Goal: Transaction & Acquisition: Purchase product/service

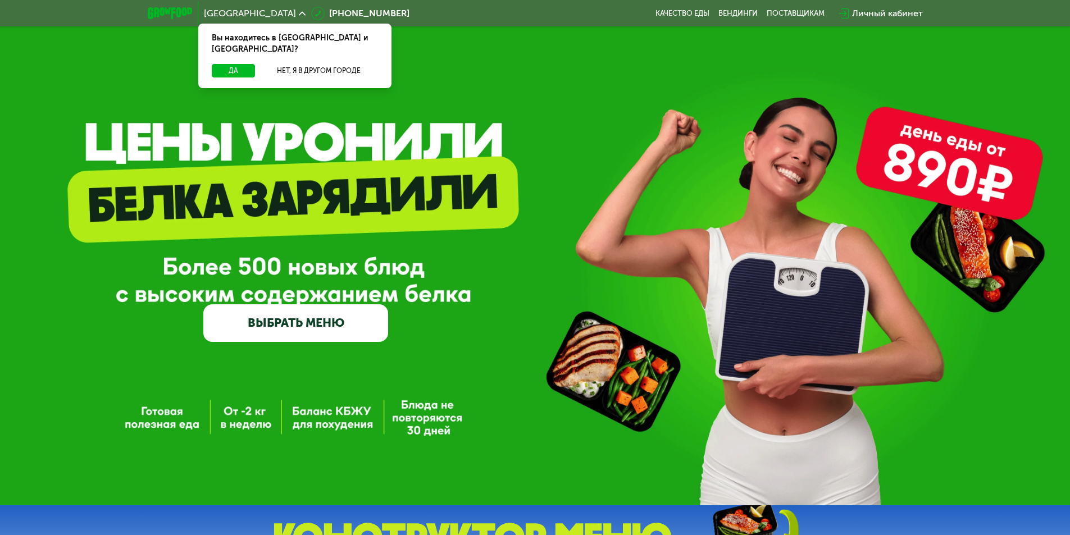
scroll to position [187, 0]
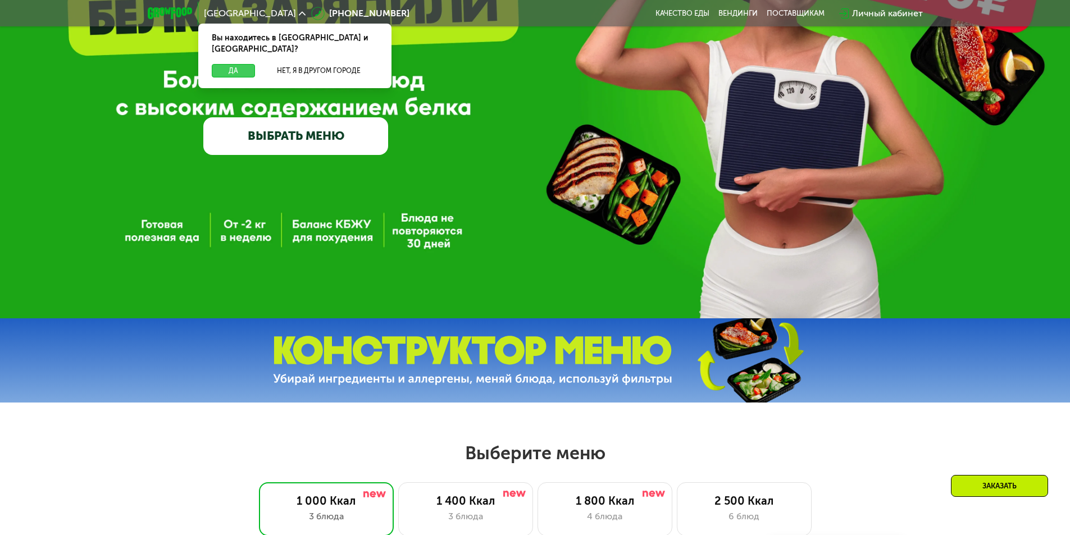
click at [239, 64] on button "Да" at bounding box center [233, 70] width 43 height 13
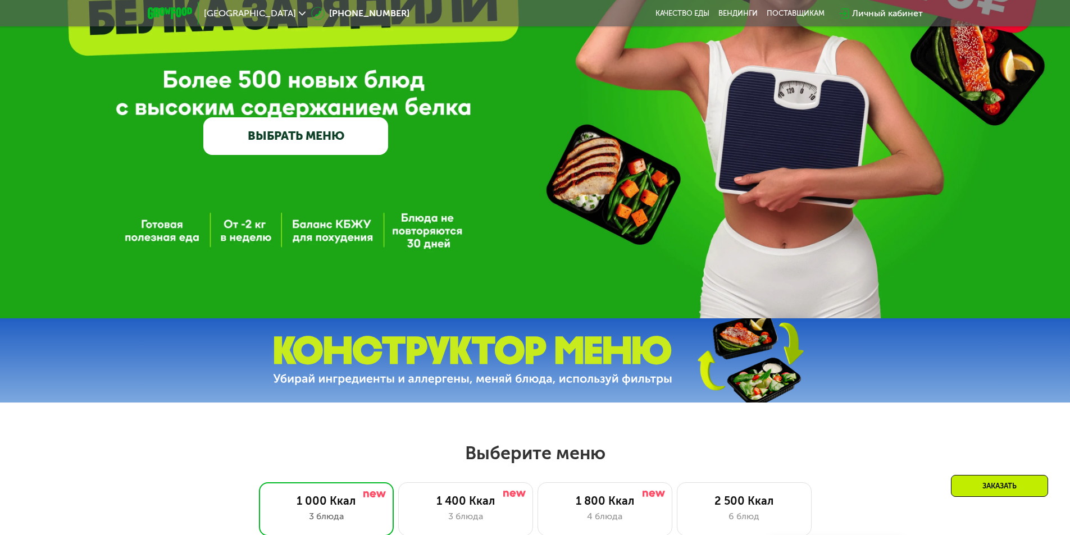
click at [343, 136] on link "ВЫБРАТЬ МЕНЮ" at bounding box center [295, 135] width 185 height 37
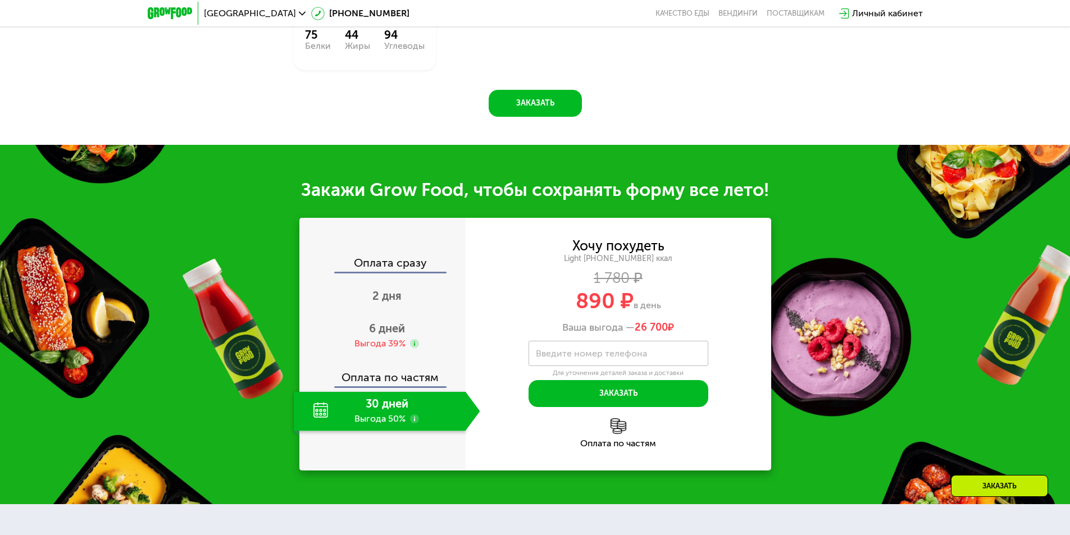
scroll to position [1094, 0]
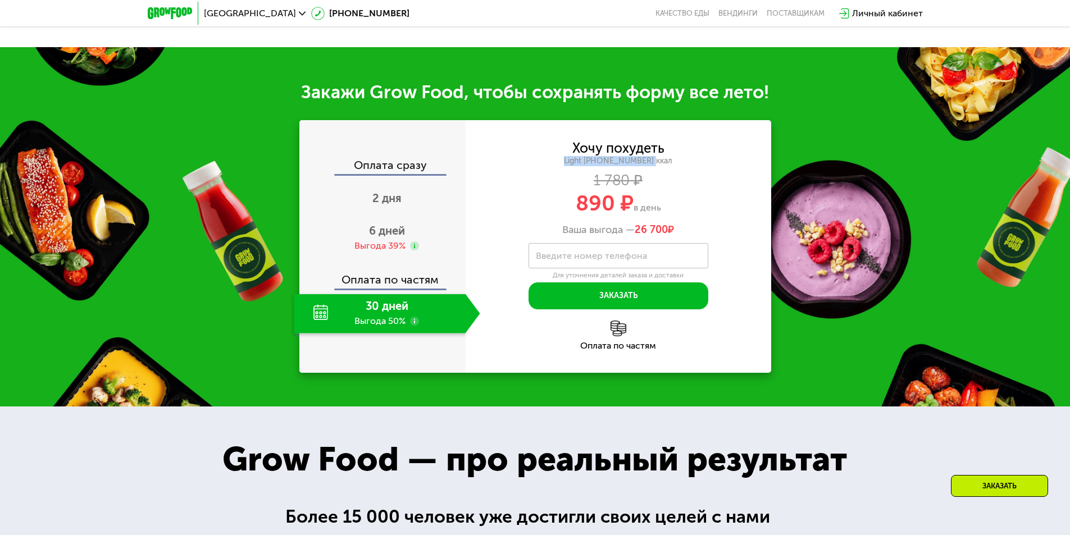
drag, startPoint x: 576, startPoint y: 263, endPoint x: 672, endPoint y: 265, distance: 95.5
click at [672, 166] on div "Light [PHONE_NUMBER] ккал" at bounding box center [619, 161] width 306 height 10
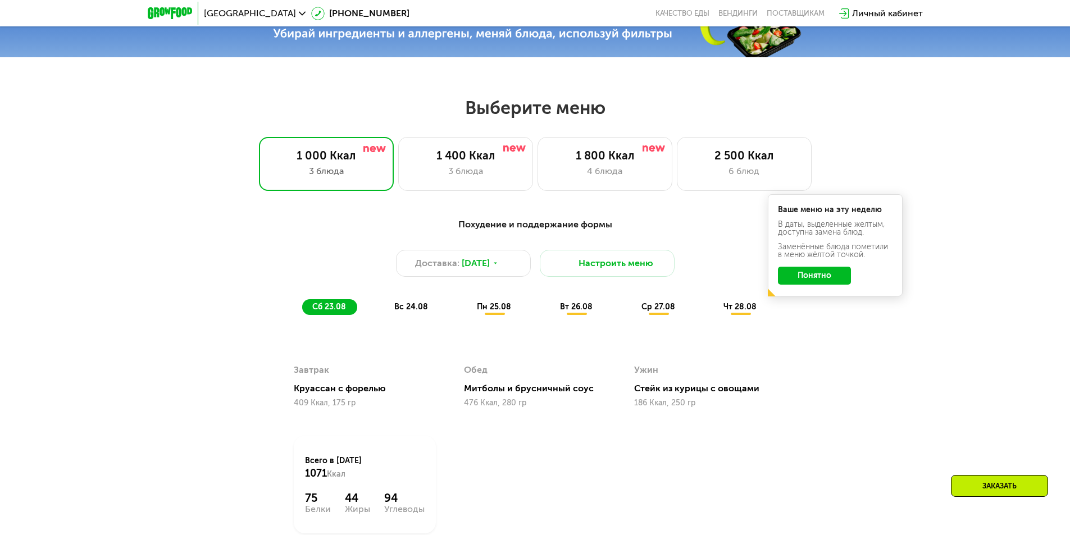
scroll to position [532, 0]
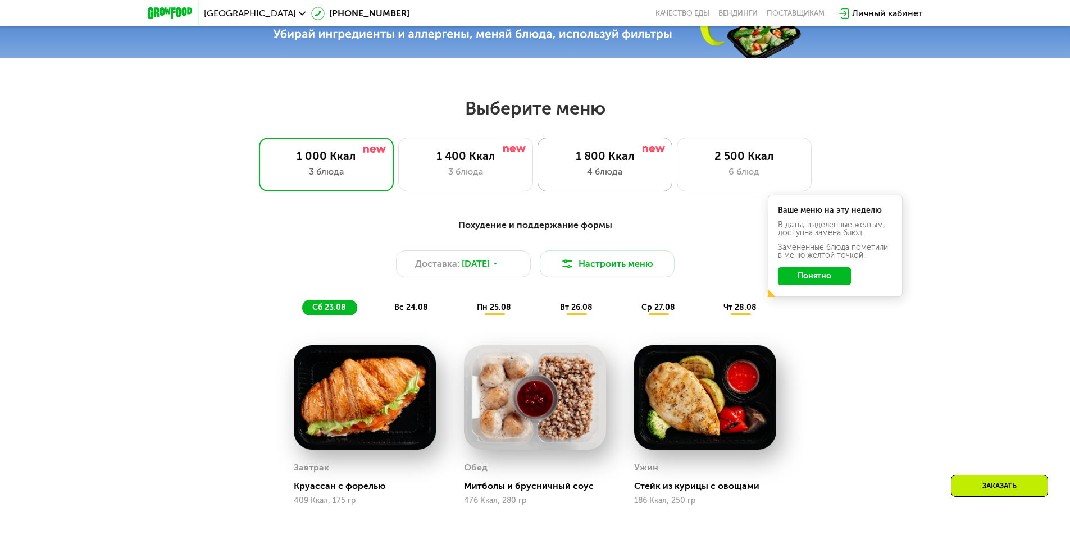
click at [616, 169] on div "4 блюда" at bounding box center [604, 171] width 111 height 13
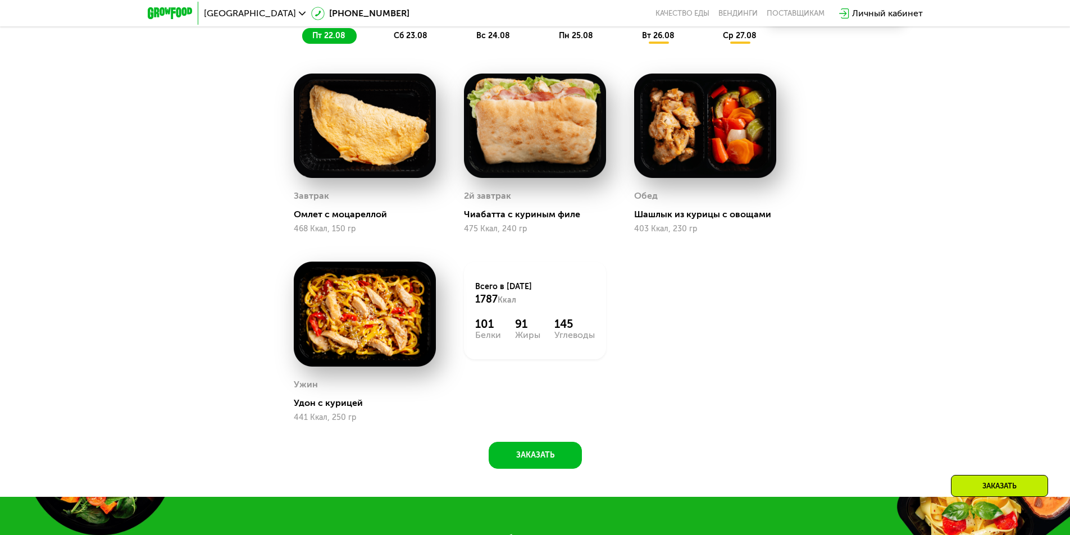
scroll to position [607, 0]
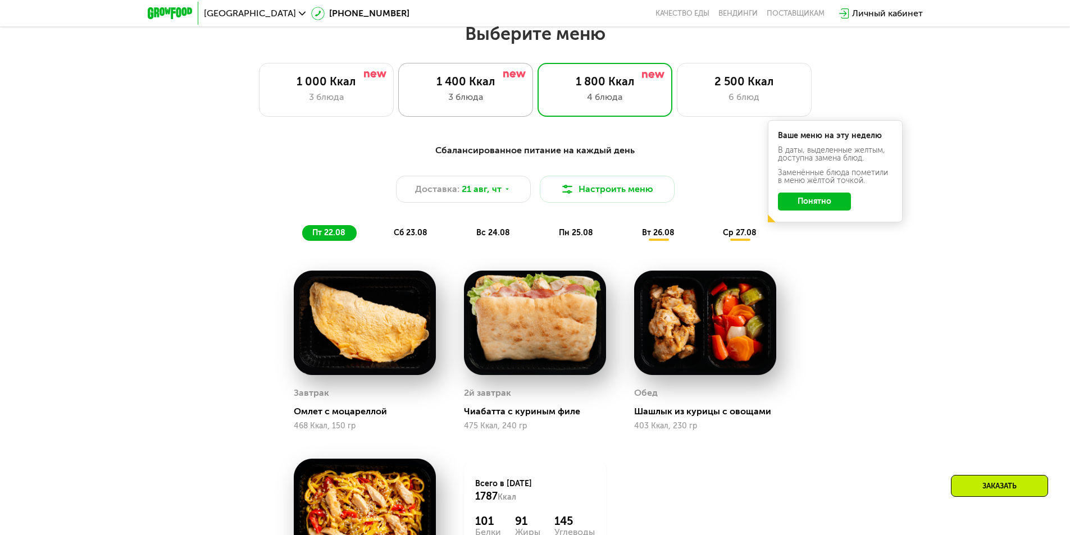
click at [538, 110] on div "1 400 Ккал 3 блюда" at bounding box center [605, 90] width 135 height 54
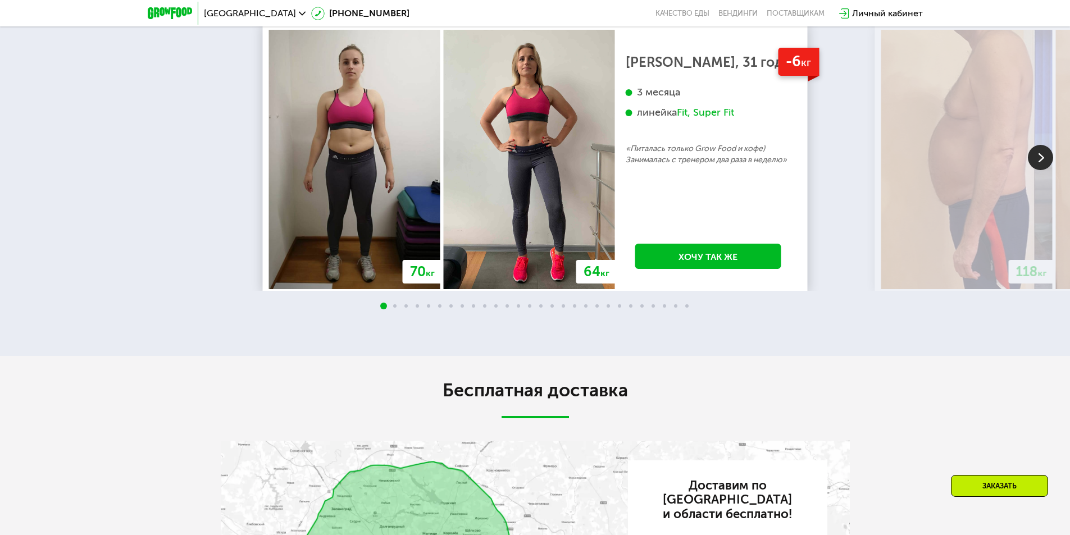
scroll to position [2111, 0]
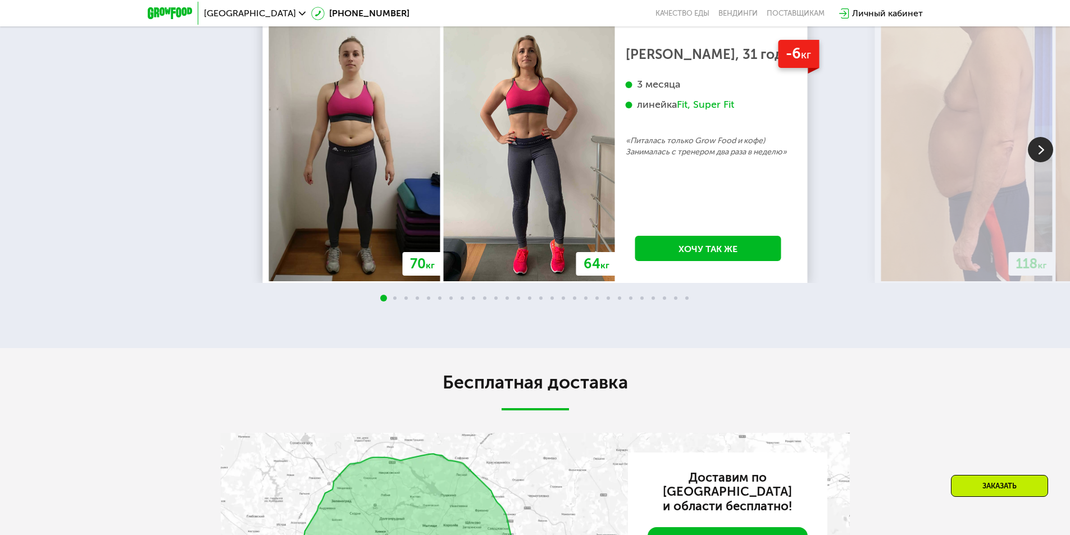
click at [1043, 162] on img at bounding box center [1040, 149] width 25 height 25
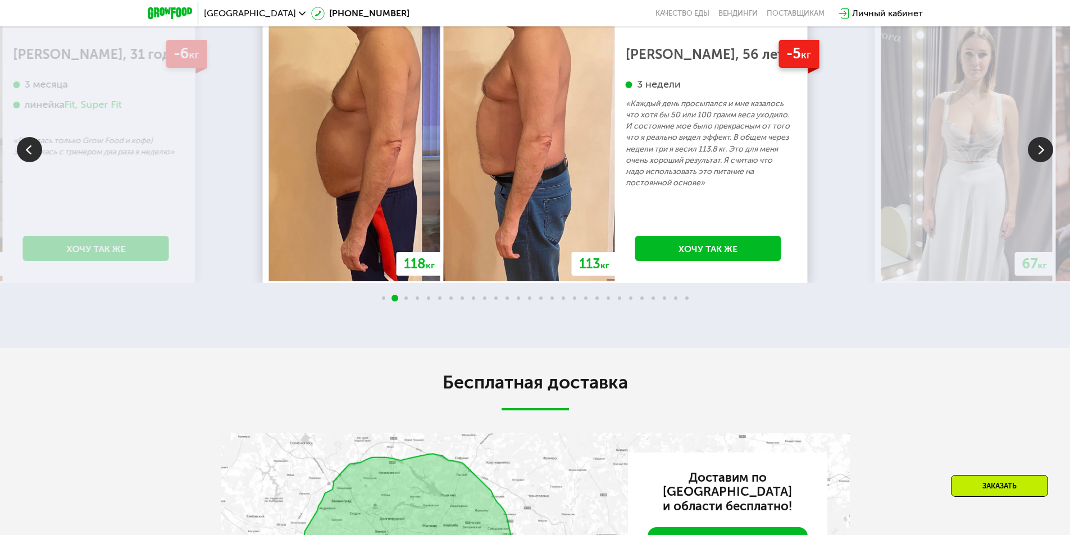
click at [32, 162] on img at bounding box center [29, 149] width 25 height 25
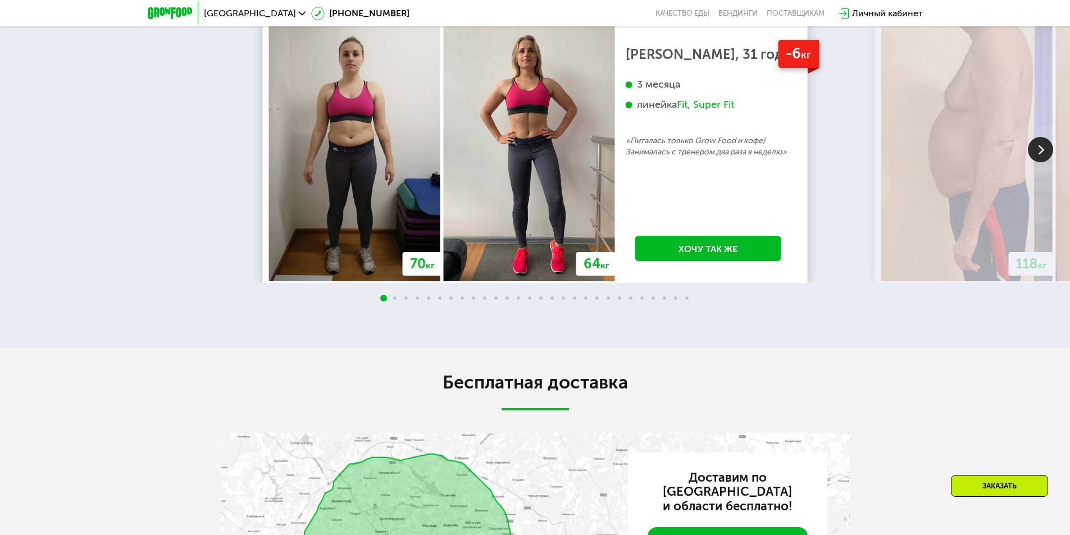
click at [1046, 162] on img at bounding box center [1040, 149] width 25 height 25
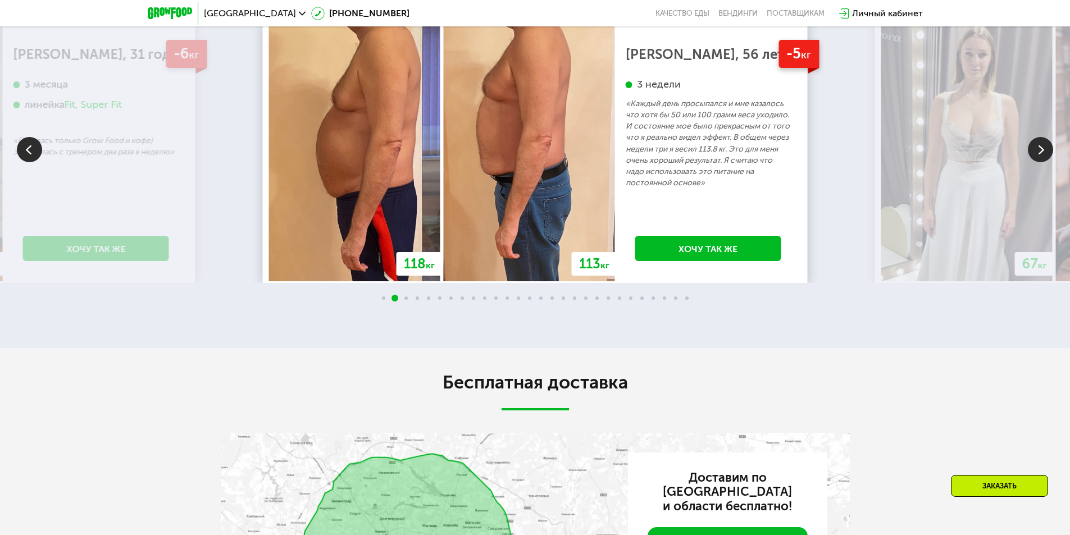
click at [1046, 162] on img at bounding box center [1040, 149] width 25 height 25
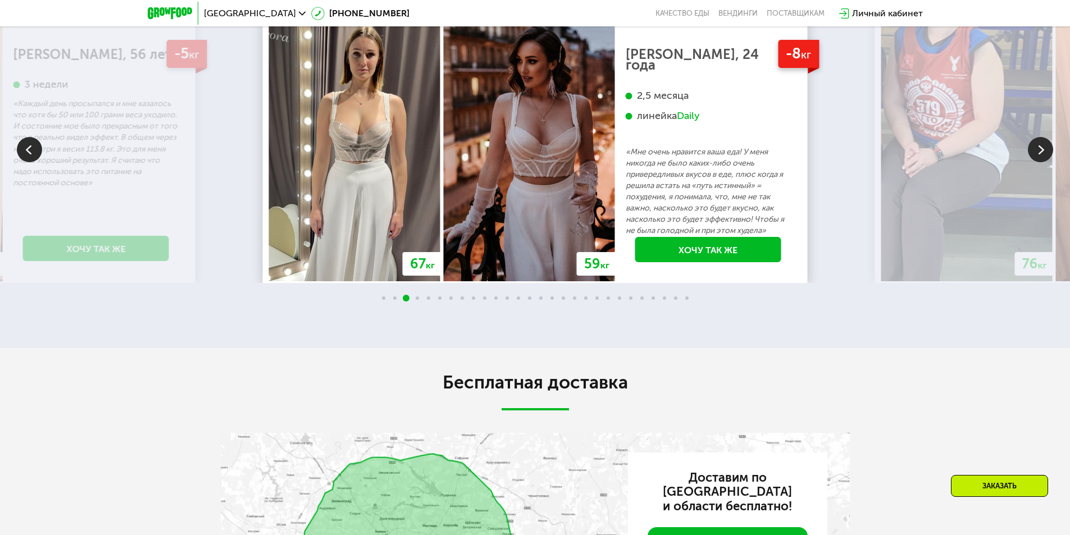
click at [1041, 162] on img at bounding box center [1040, 149] width 25 height 25
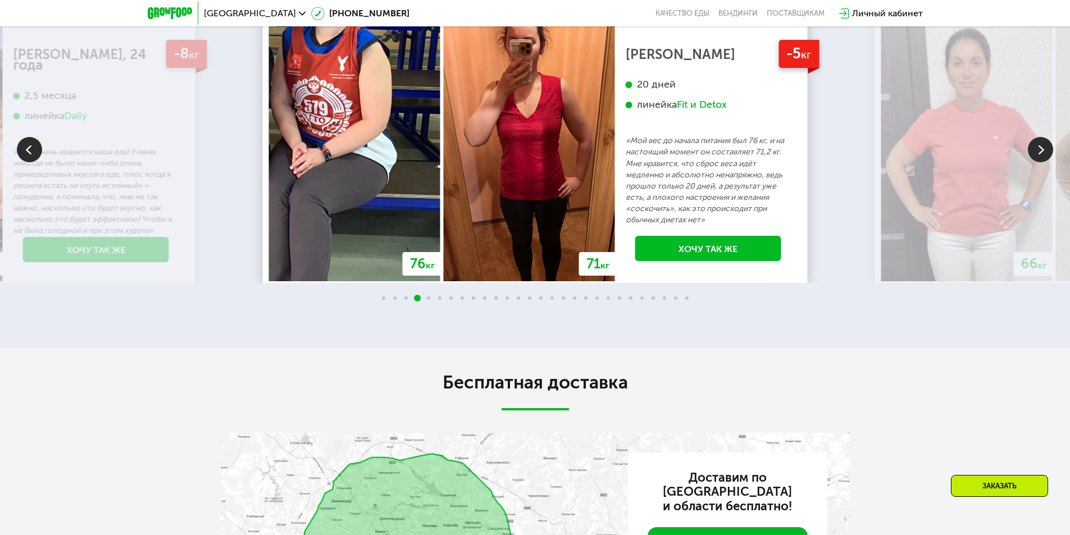
click at [1040, 162] on img at bounding box center [1040, 149] width 25 height 25
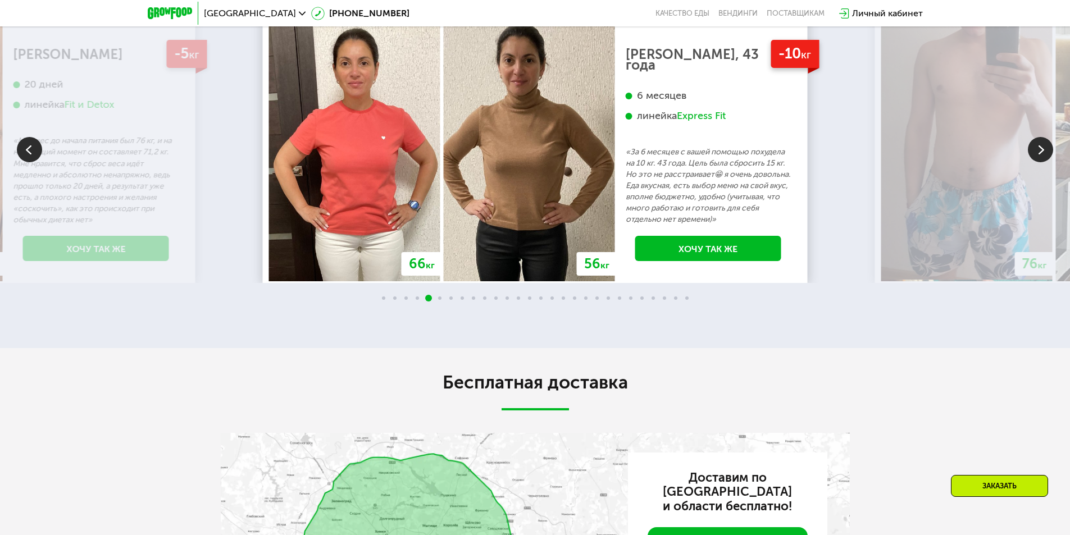
click at [1040, 162] on img at bounding box center [1040, 149] width 25 height 25
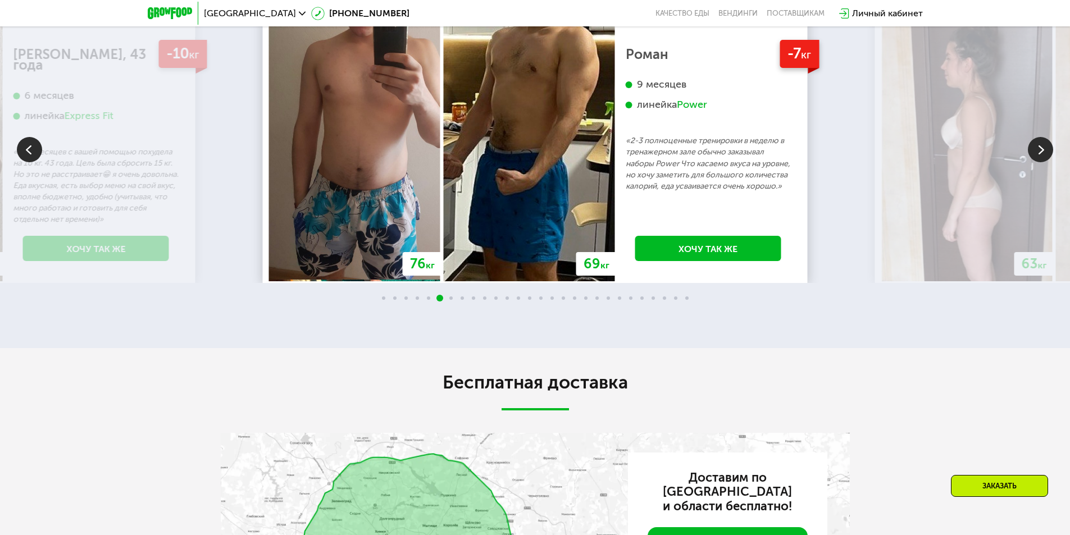
click at [1040, 162] on img at bounding box center [1040, 149] width 25 height 25
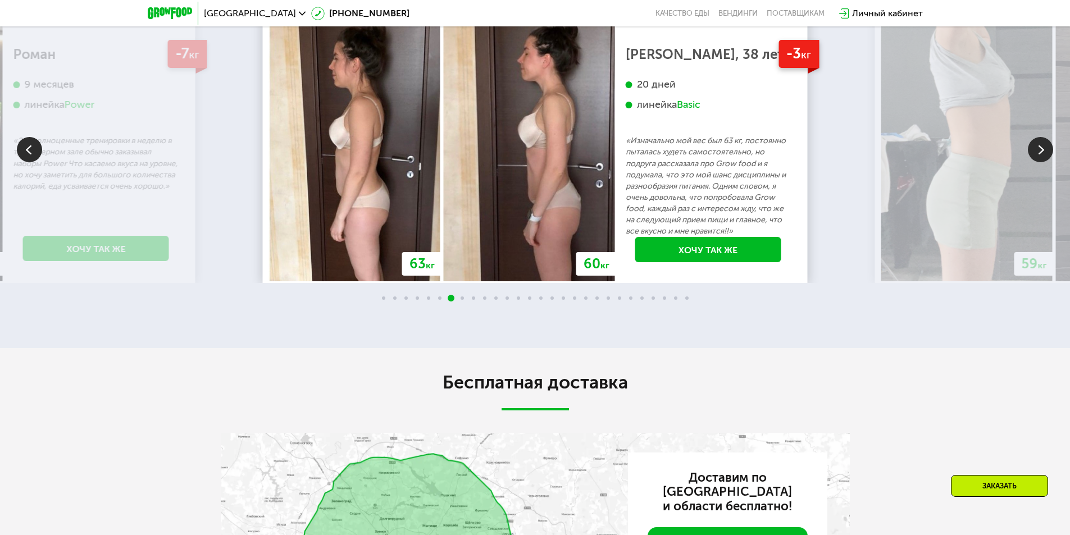
click at [213, 253] on div "70 кг 64 кг -6 кг Екатерина, 31 год 3 месяца линейка Fit, Super Fit «Питалась т…" at bounding box center [535, 149] width 1070 height 267
click at [27, 162] on img at bounding box center [29, 149] width 25 height 25
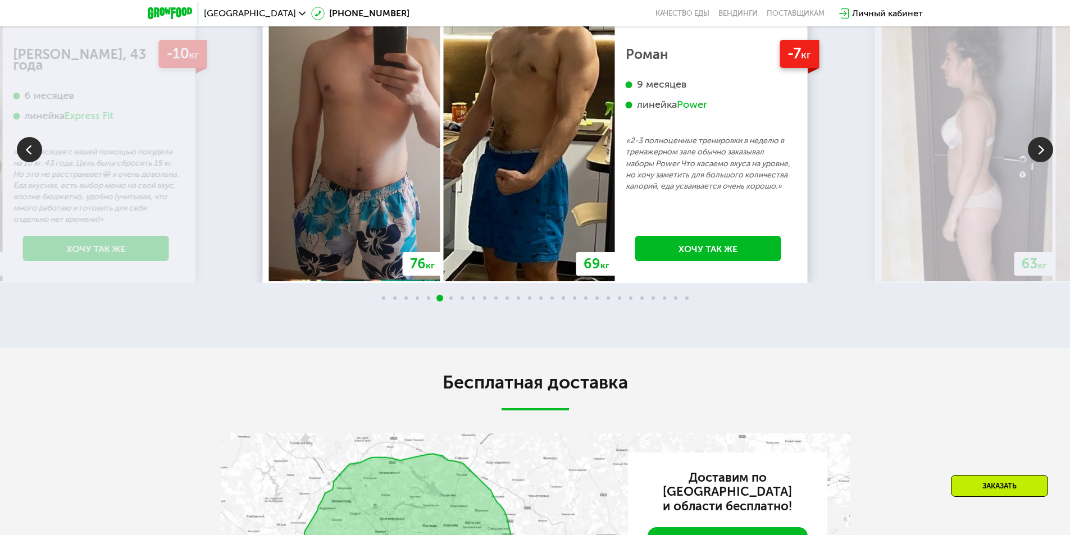
click at [1052, 162] on img at bounding box center [1040, 149] width 25 height 25
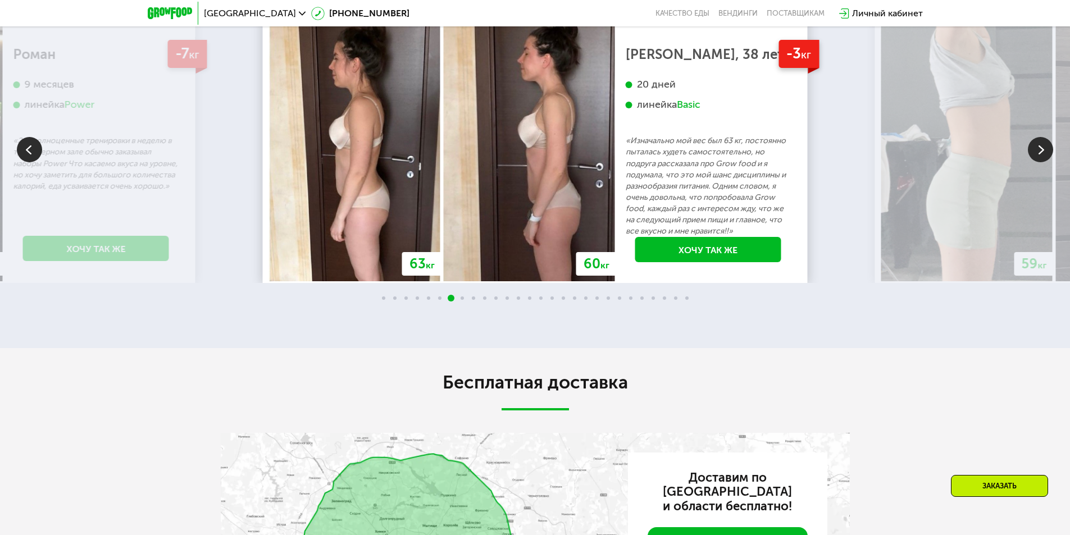
click at [1045, 162] on img at bounding box center [1040, 149] width 25 height 25
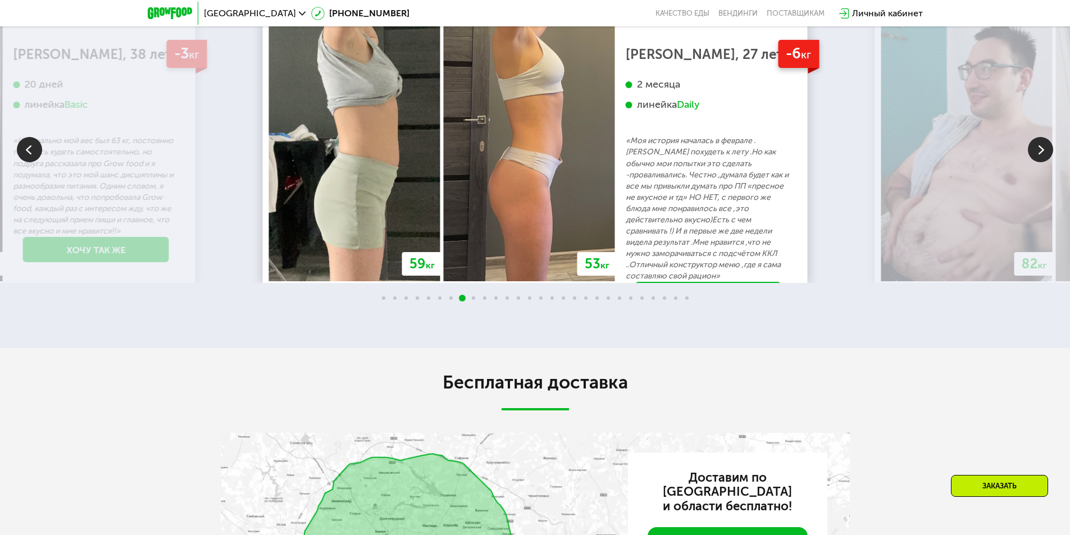
click at [1037, 162] on img at bounding box center [1040, 149] width 25 height 25
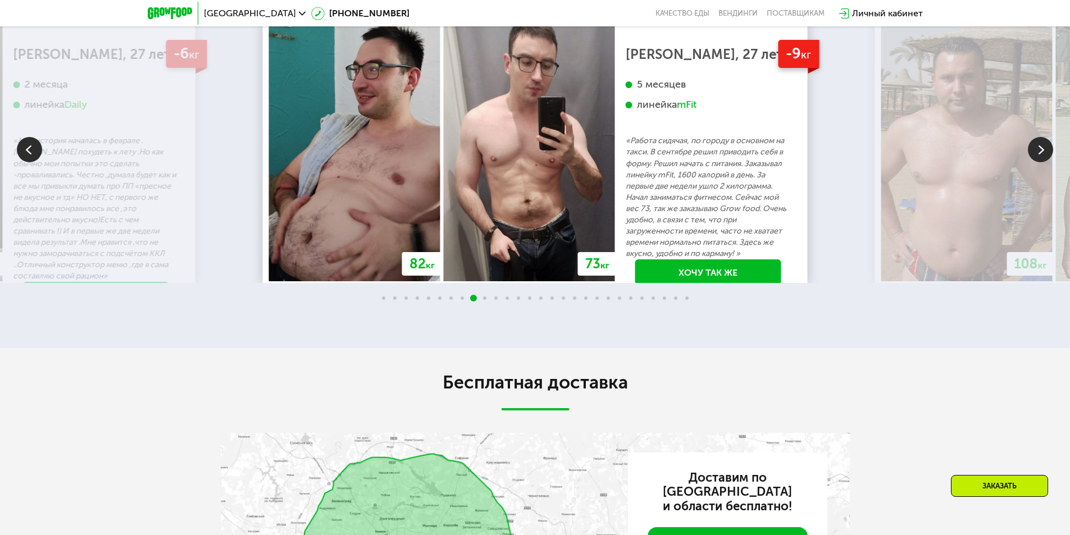
click at [1044, 226] on div "70 кг 64 кг -6 кг Екатерина, 31 год 3 месяца линейка Fit, Super Fit «Питалась т…" at bounding box center [535, 160] width 1070 height 288
click at [1039, 162] on img at bounding box center [1040, 149] width 25 height 25
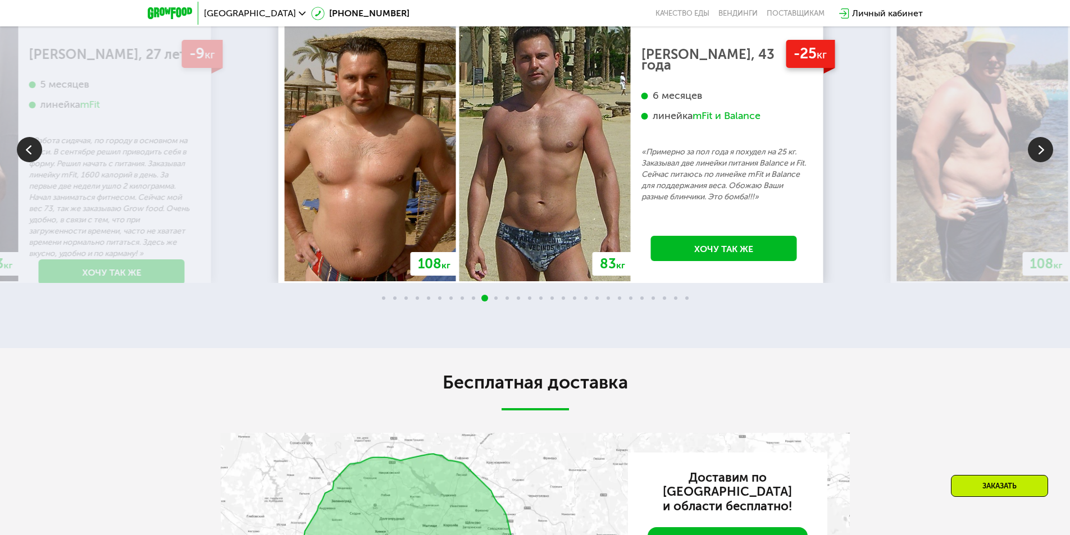
click at [662, 203] on p "«Примерно за пол года я похудел на 25 кг. Заказывал две линейки питания Balance…" at bounding box center [723, 175] width 165 height 56
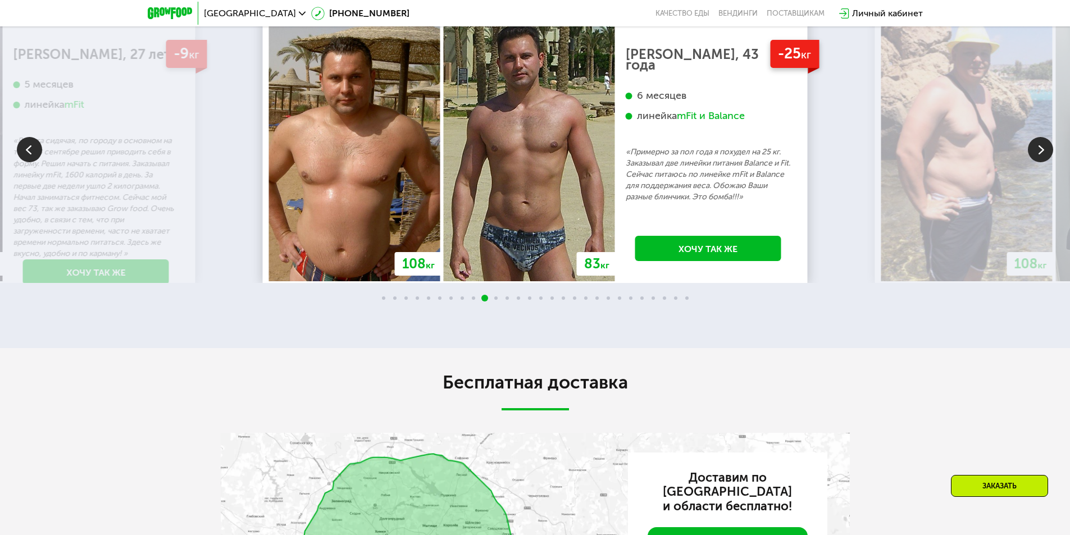
click at [1042, 162] on img at bounding box center [1040, 149] width 25 height 25
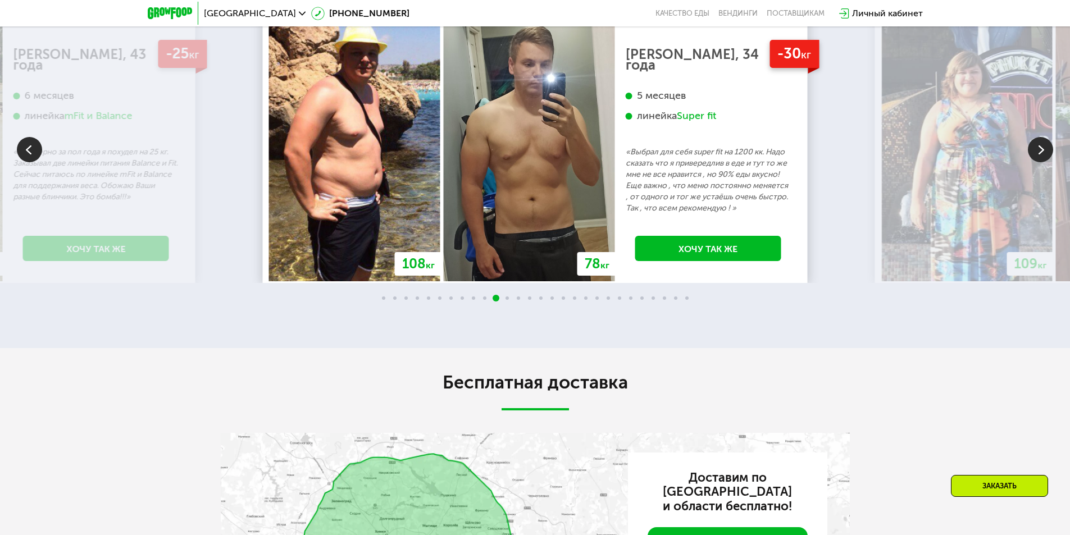
click at [1040, 162] on img at bounding box center [1040, 149] width 25 height 25
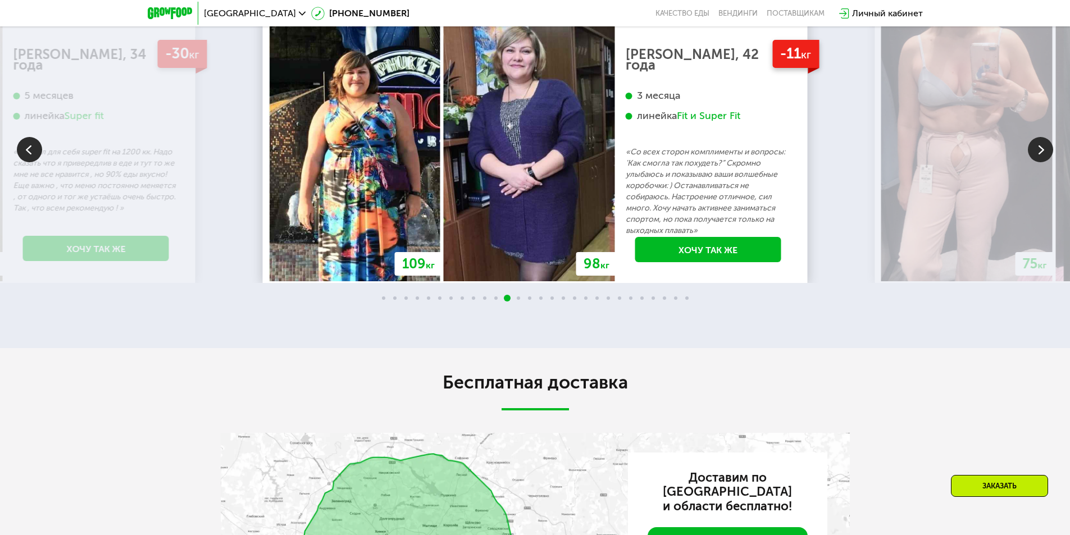
click at [1038, 162] on img at bounding box center [1040, 149] width 25 height 25
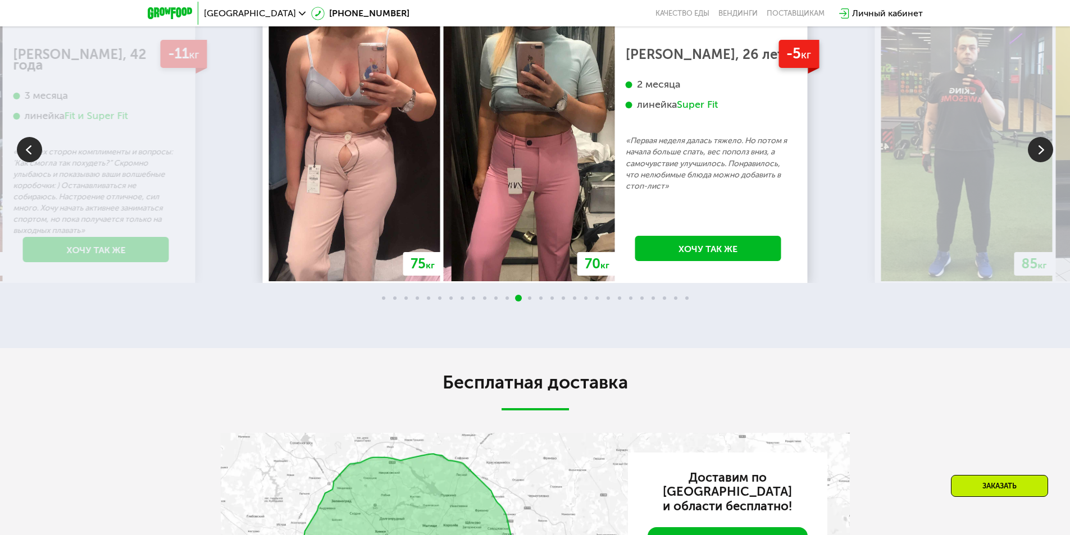
click at [1045, 162] on img at bounding box center [1040, 149] width 25 height 25
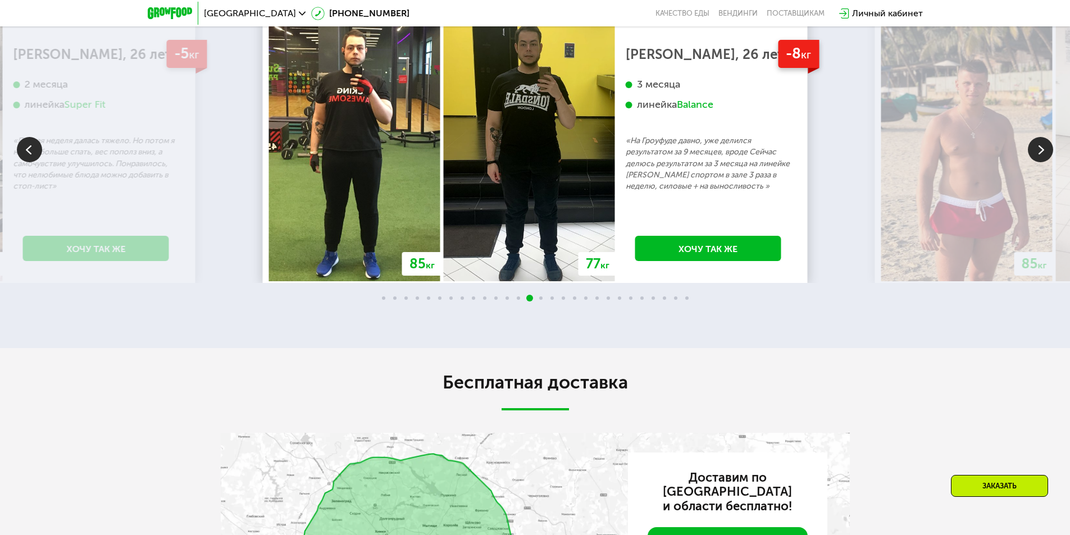
click at [1039, 162] on img at bounding box center [1040, 149] width 25 height 25
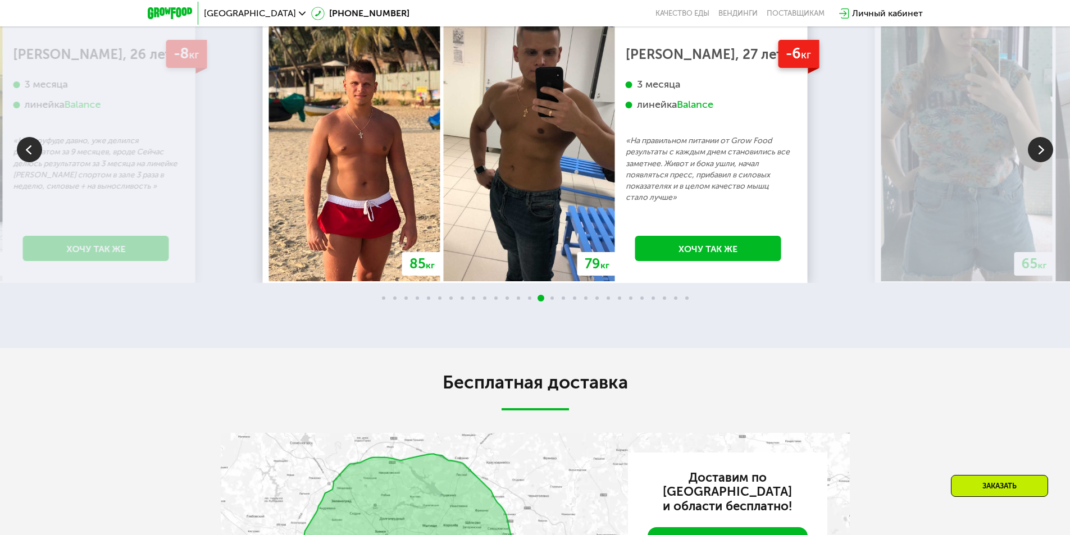
click at [1040, 162] on img at bounding box center [1040, 149] width 25 height 25
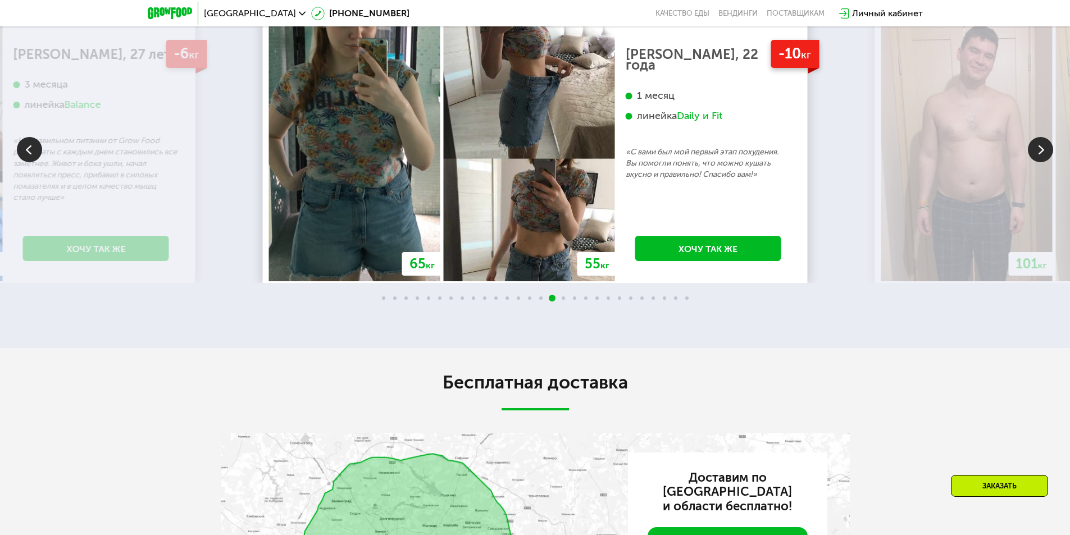
click at [1035, 162] on img at bounding box center [1040, 149] width 25 height 25
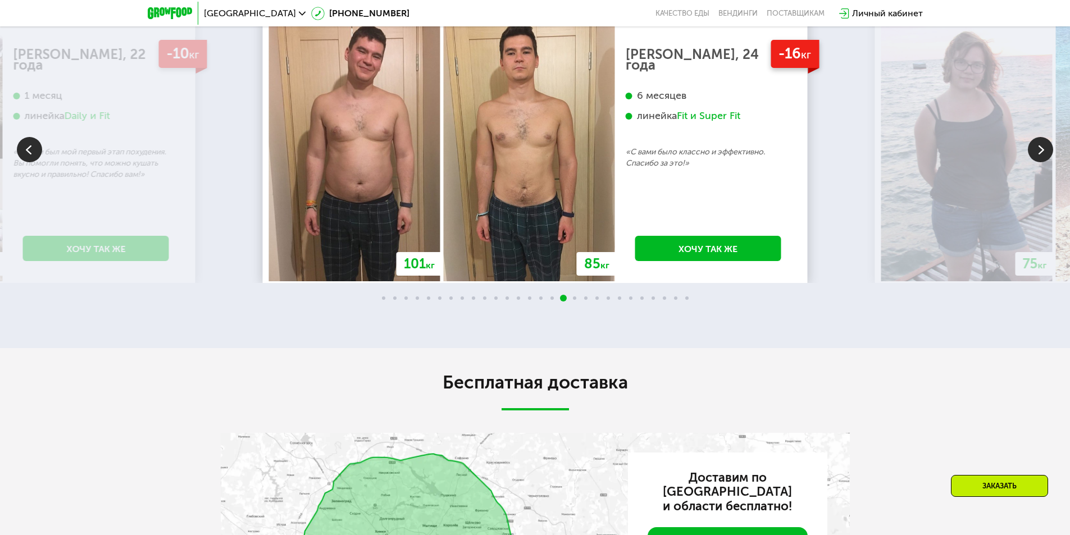
click at [1054, 239] on div "75 кг 65 кг" at bounding box center [1054, 152] width 349 height 260
click at [1038, 162] on img at bounding box center [1040, 149] width 25 height 25
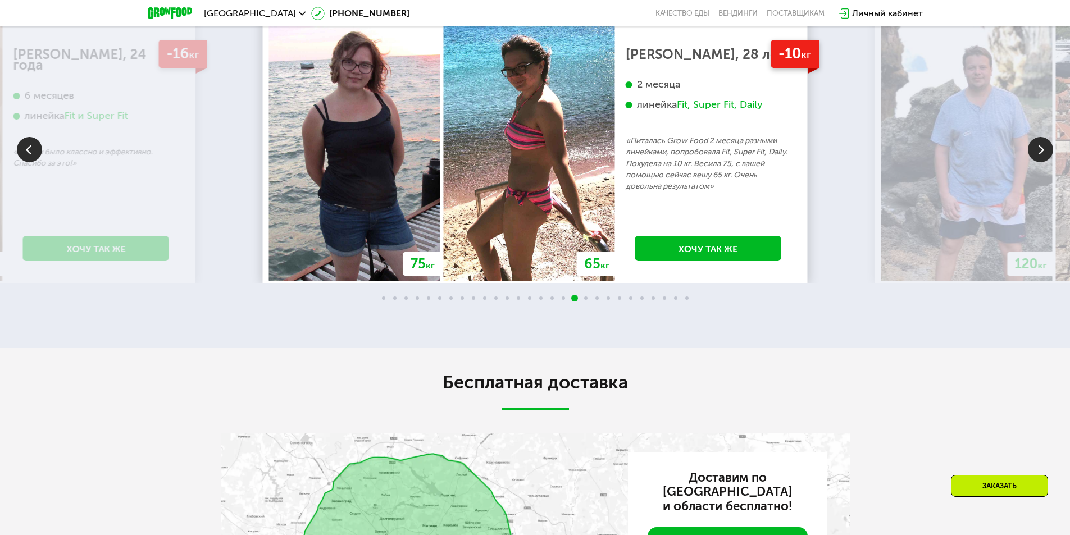
click at [28, 162] on img at bounding box center [29, 149] width 25 height 25
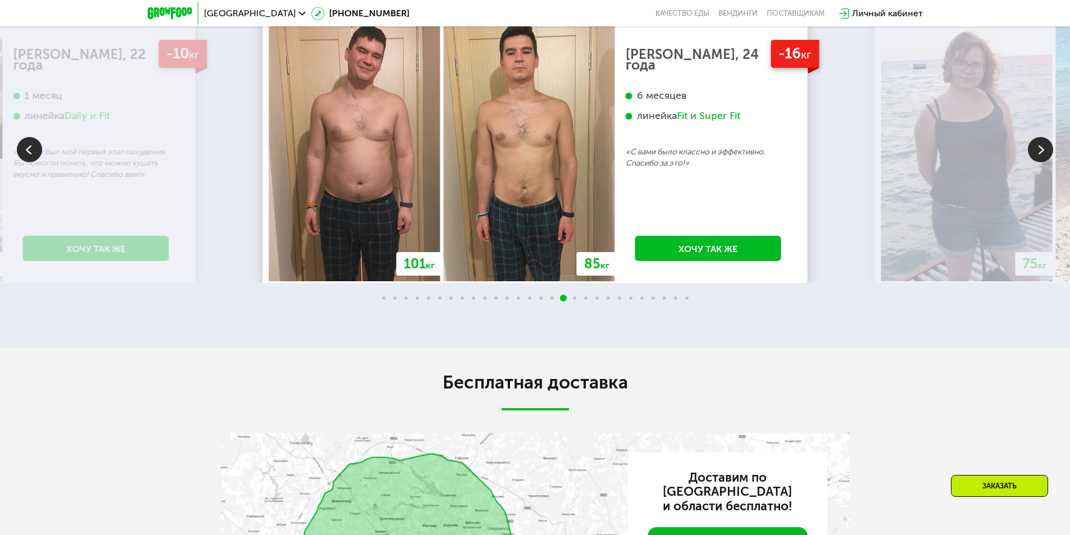
click at [28, 162] on img at bounding box center [29, 149] width 25 height 25
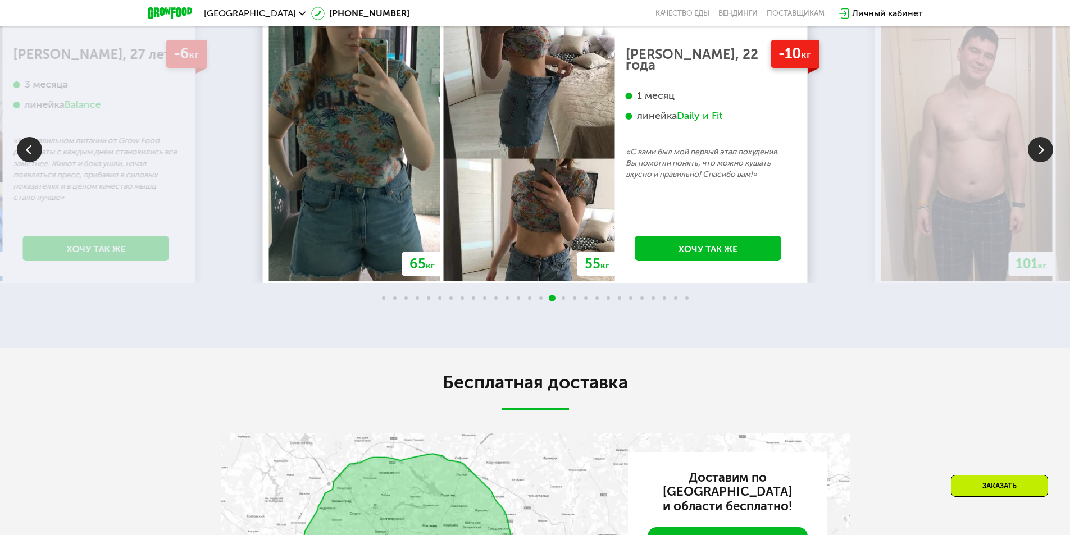
click at [1034, 162] on img at bounding box center [1040, 149] width 25 height 25
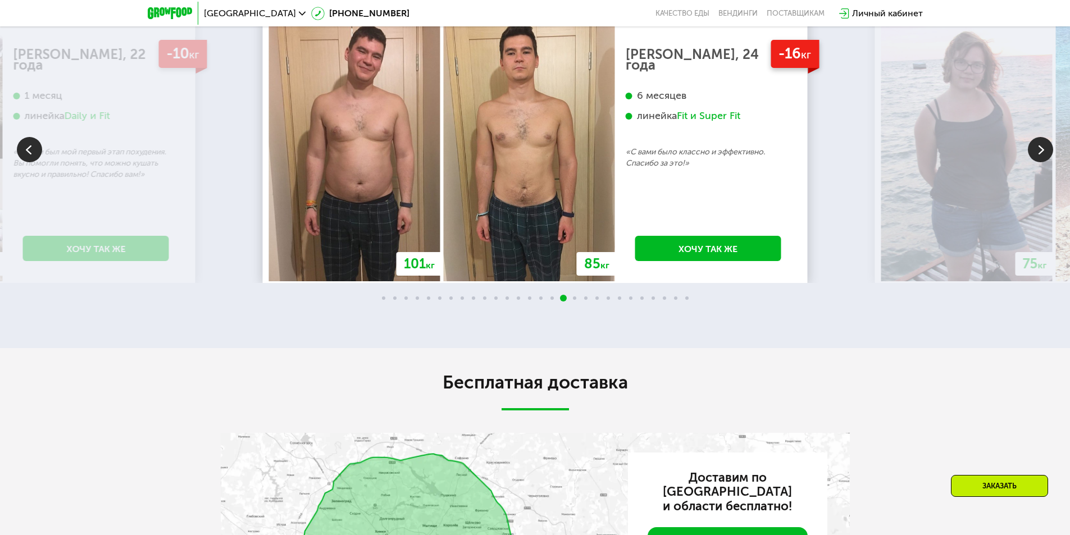
click at [1034, 162] on img at bounding box center [1040, 149] width 25 height 25
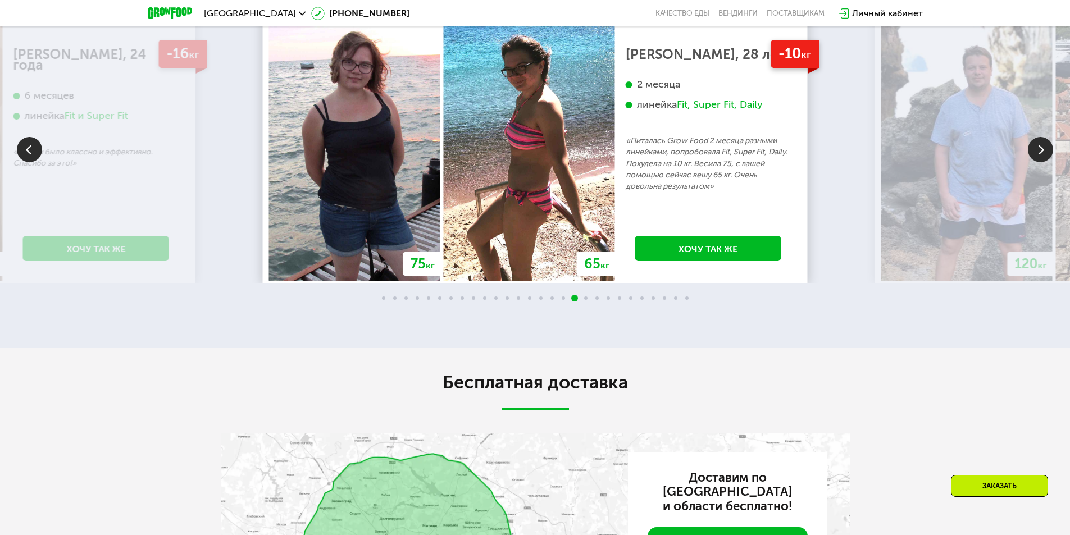
click at [1034, 162] on img at bounding box center [1040, 149] width 25 height 25
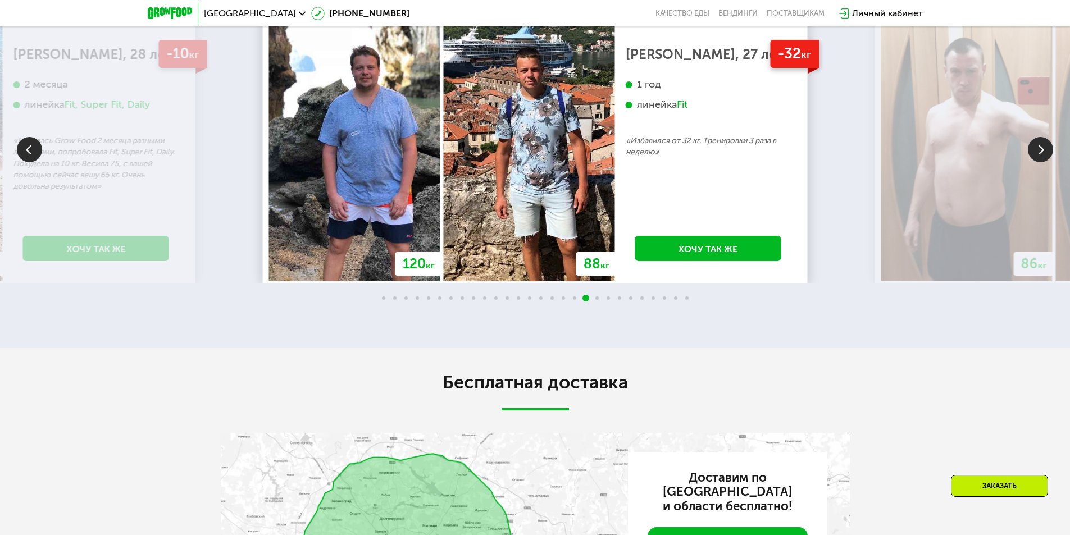
click at [1035, 162] on img at bounding box center [1040, 149] width 25 height 25
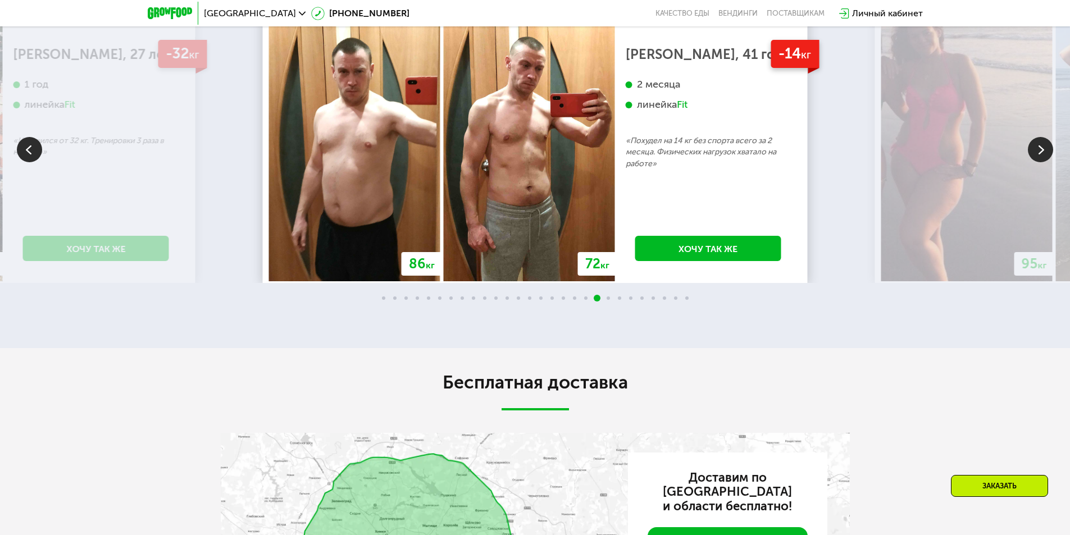
click at [1039, 162] on img at bounding box center [1040, 149] width 25 height 25
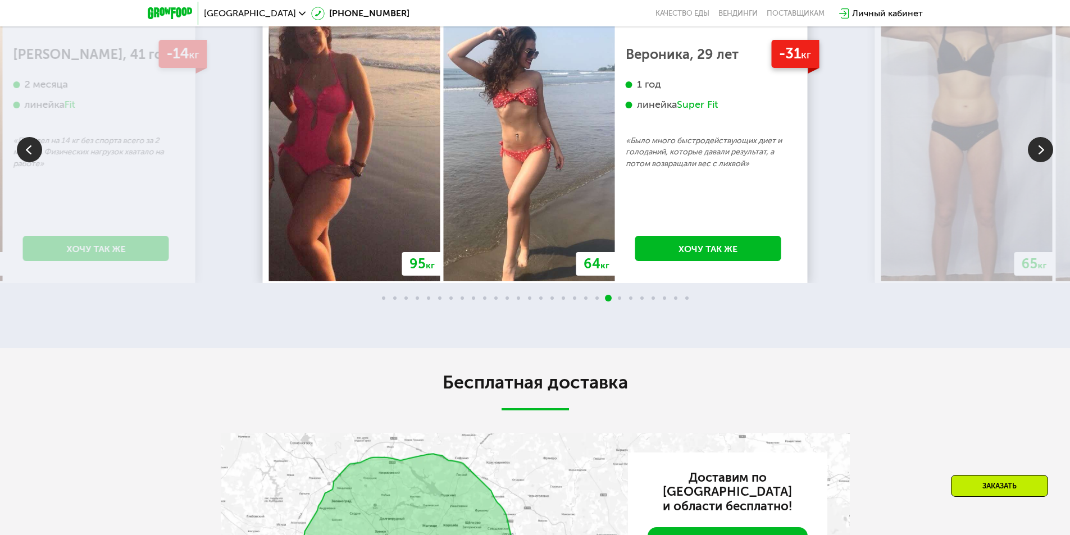
click at [1040, 162] on img at bounding box center [1040, 149] width 25 height 25
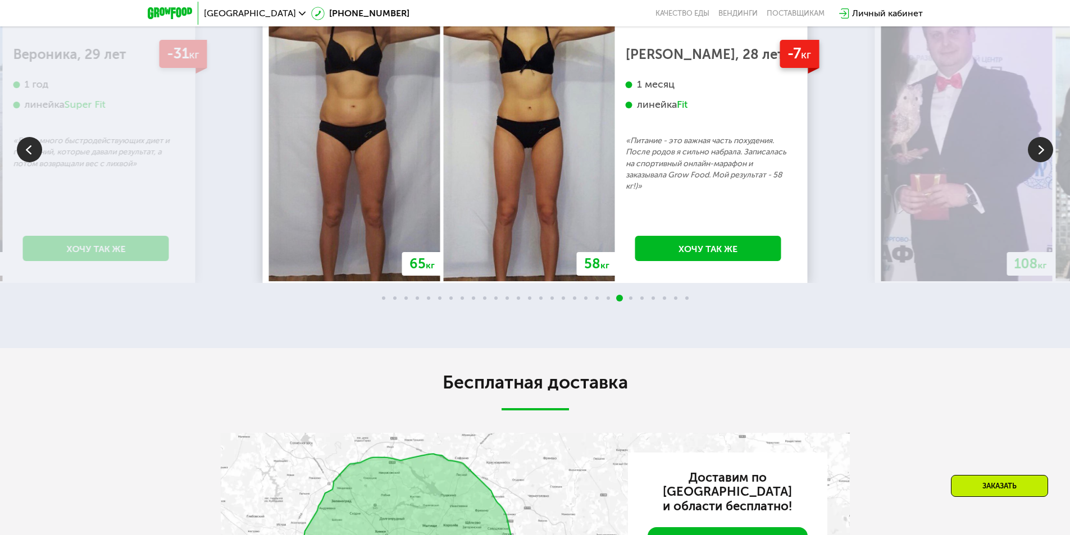
click at [1046, 162] on img at bounding box center [1040, 149] width 25 height 25
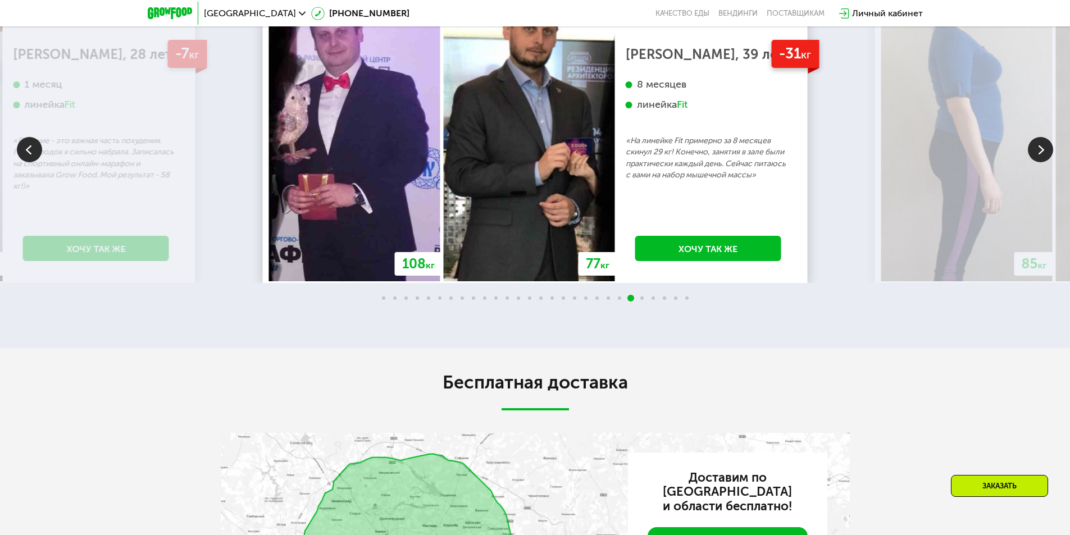
click at [1051, 162] on img at bounding box center [1040, 149] width 25 height 25
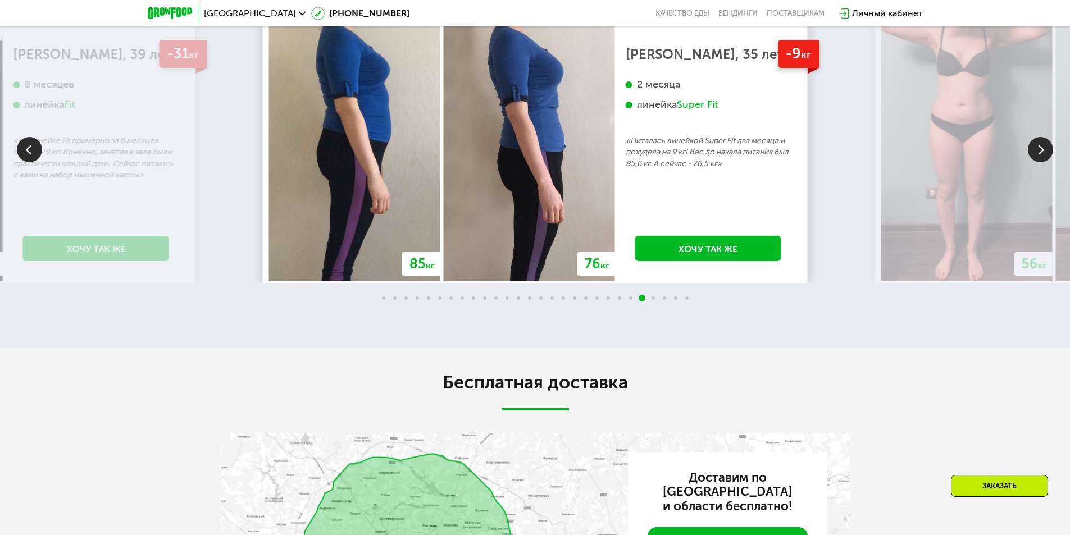
click at [691, 111] on div "Super Fit" at bounding box center [697, 104] width 41 height 13
click at [1044, 162] on img at bounding box center [1040, 149] width 25 height 25
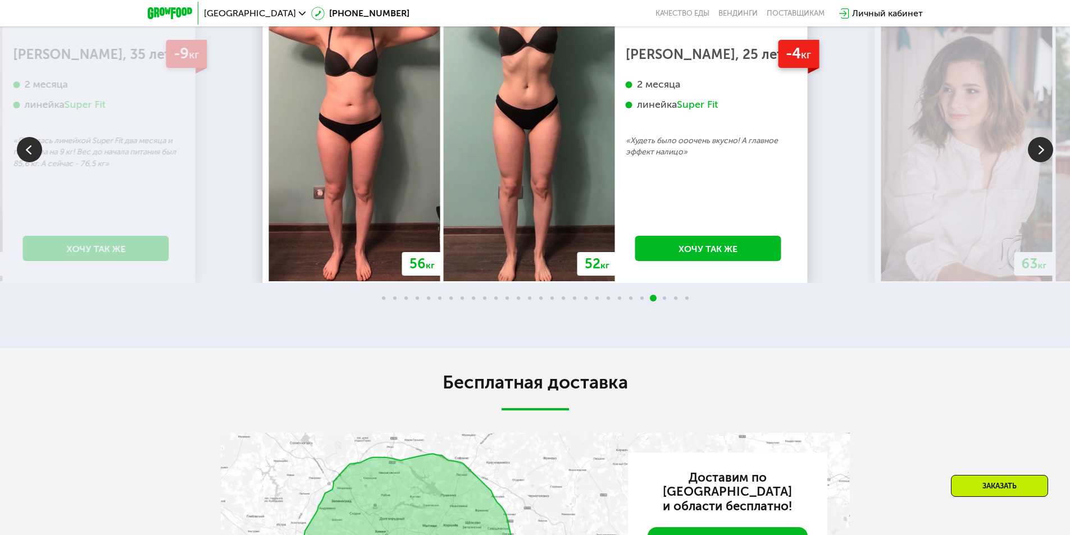
click at [1039, 162] on img at bounding box center [1040, 149] width 25 height 25
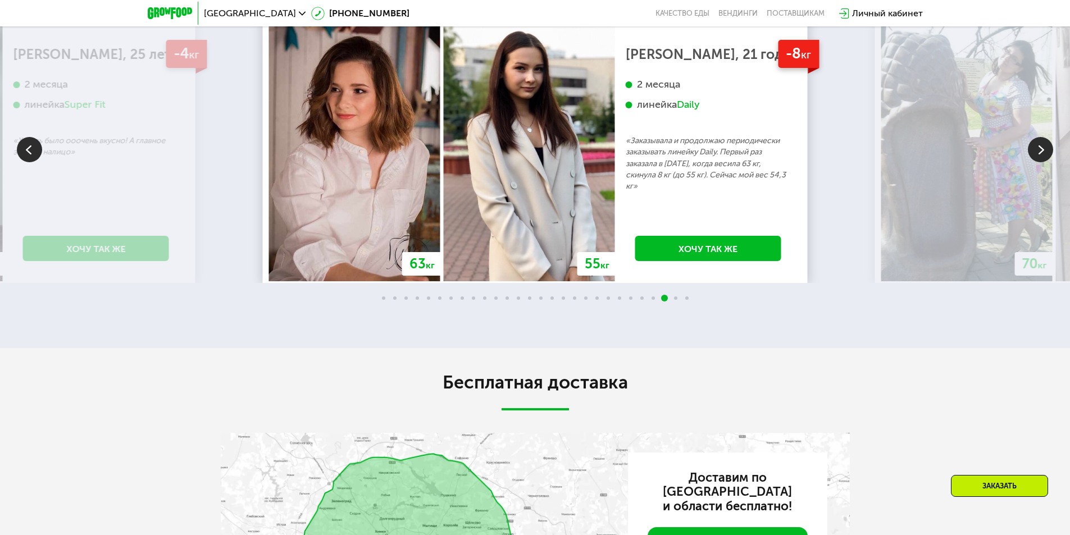
click at [1036, 162] on img at bounding box center [1040, 149] width 25 height 25
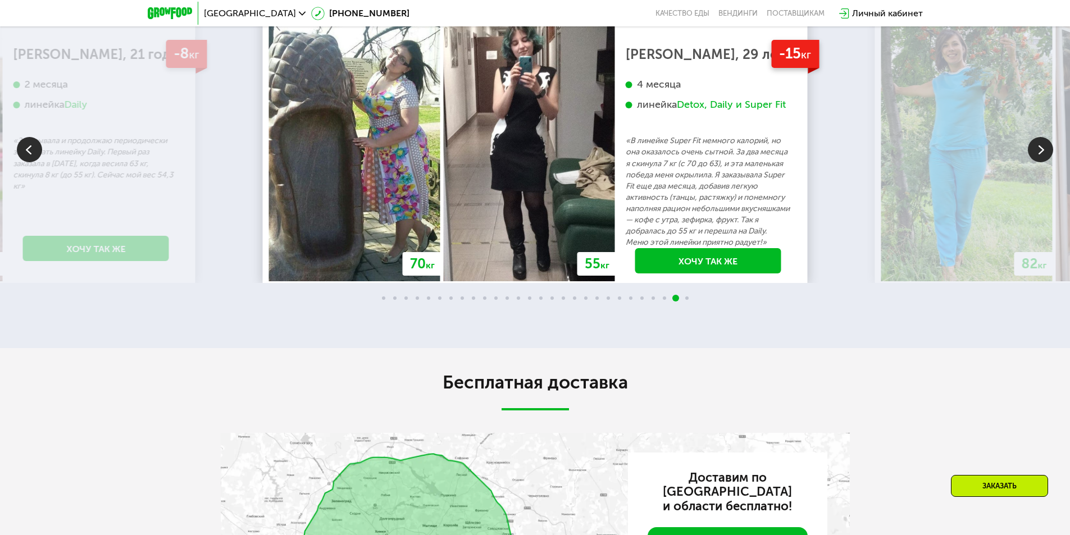
click at [1038, 162] on img at bounding box center [1040, 149] width 25 height 25
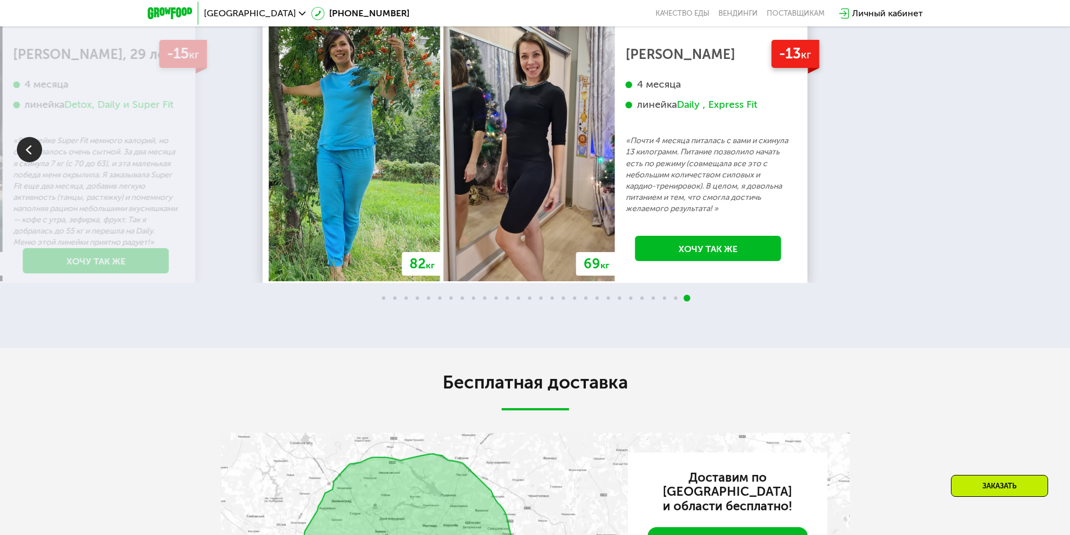
drag, startPoint x: 369, startPoint y: 234, endPoint x: 370, endPoint y: 226, distance: 7.3
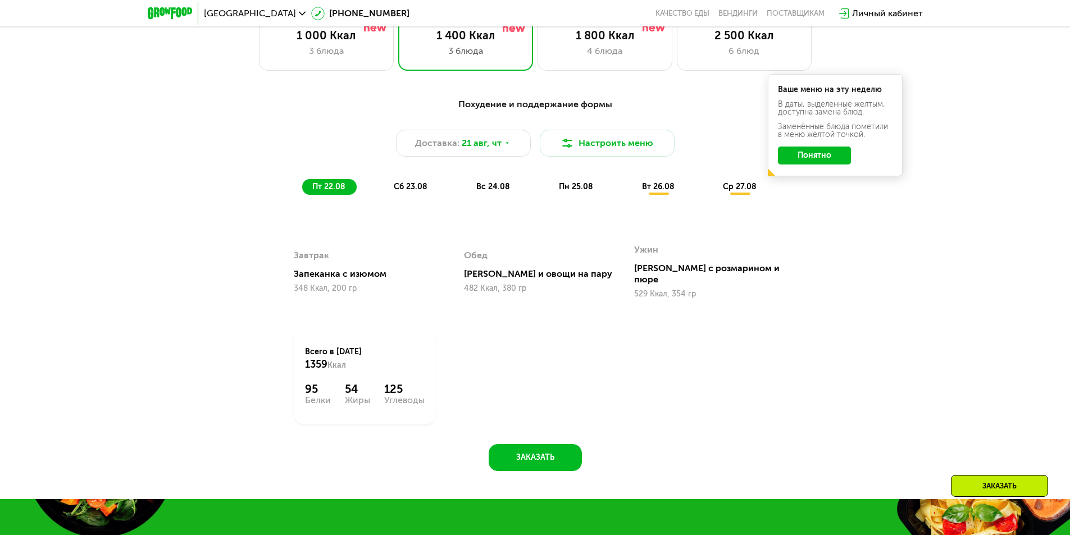
scroll to position [613, 0]
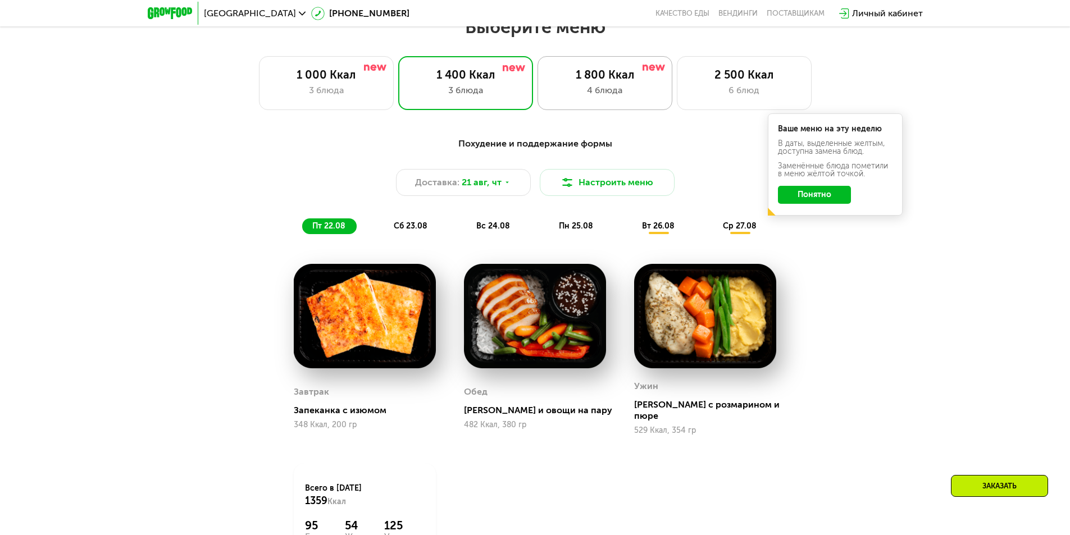
click at [677, 67] on div "1 800 Ккал 4 блюда" at bounding box center [744, 83] width 135 height 54
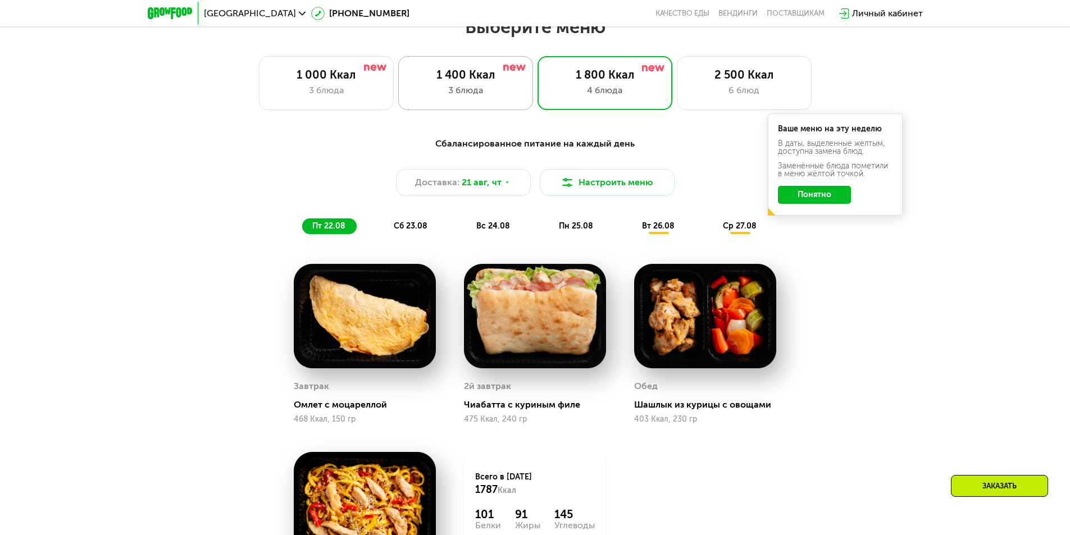
click at [494, 81] on div "1 400 Ккал" at bounding box center [465, 74] width 111 height 13
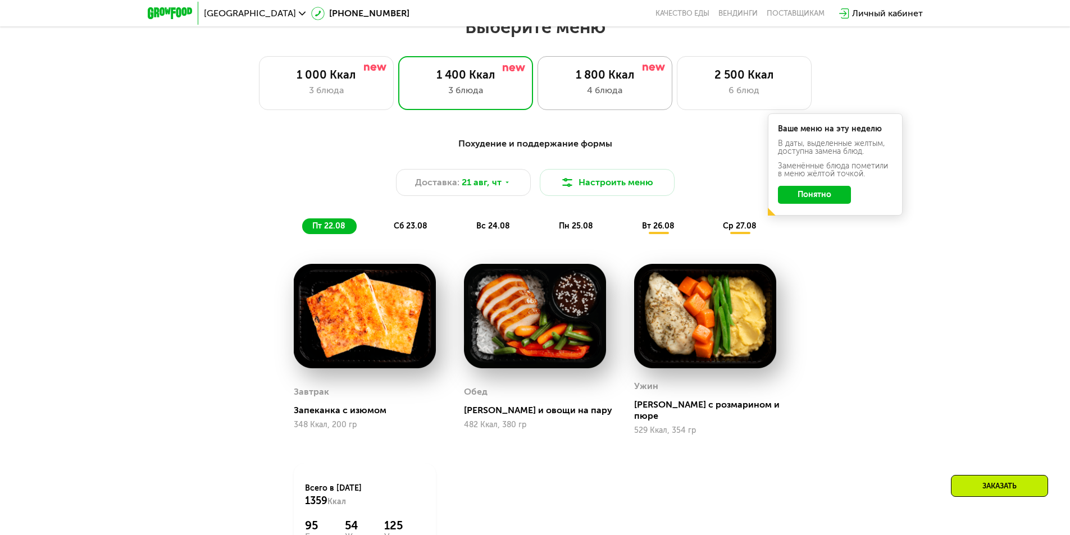
click at [633, 81] on div "1 800 Ккал" at bounding box center [604, 74] width 111 height 13
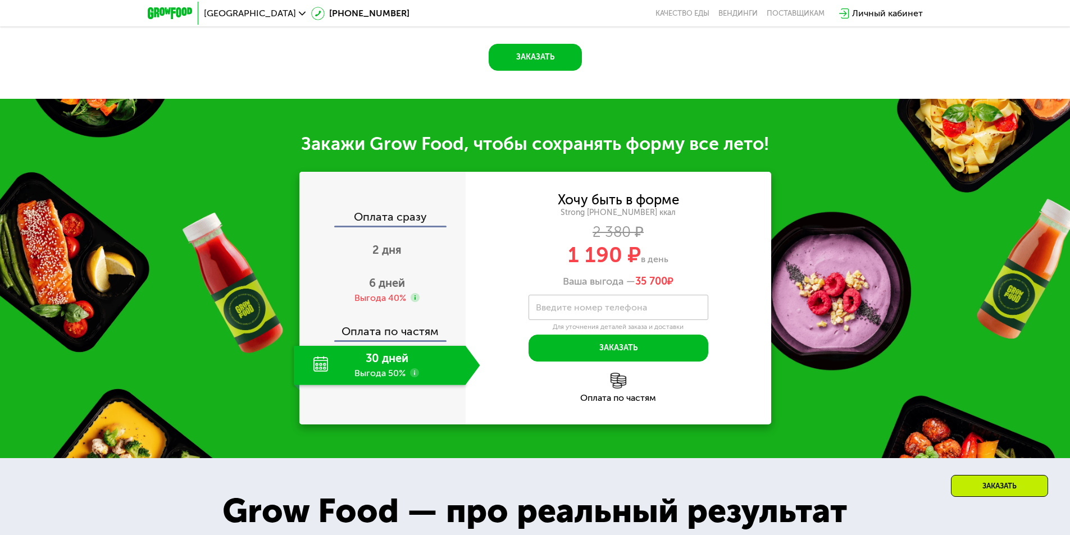
scroll to position [1212, 0]
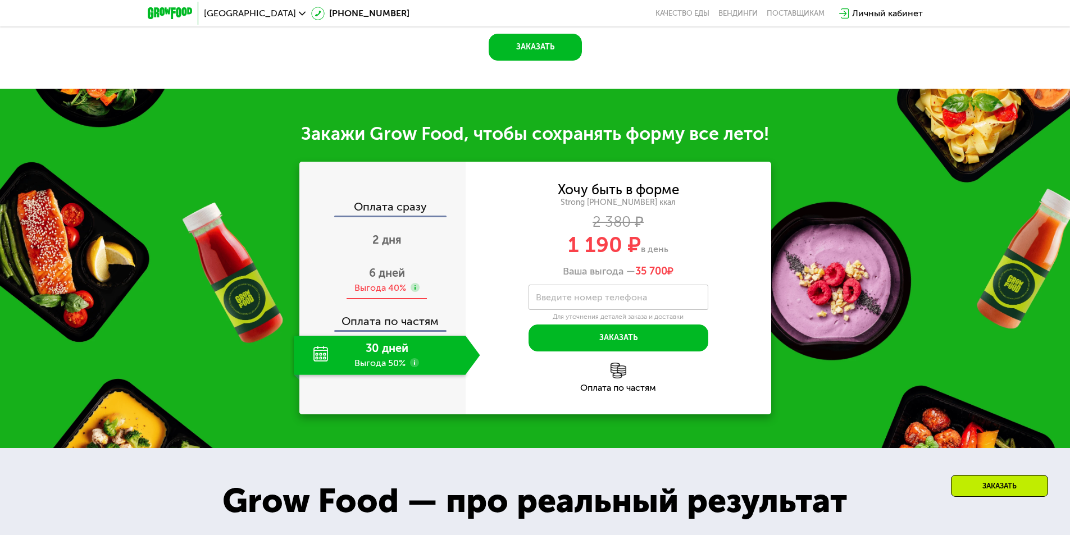
click at [398, 276] on span "6 дней" at bounding box center [387, 272] width 36 height 13
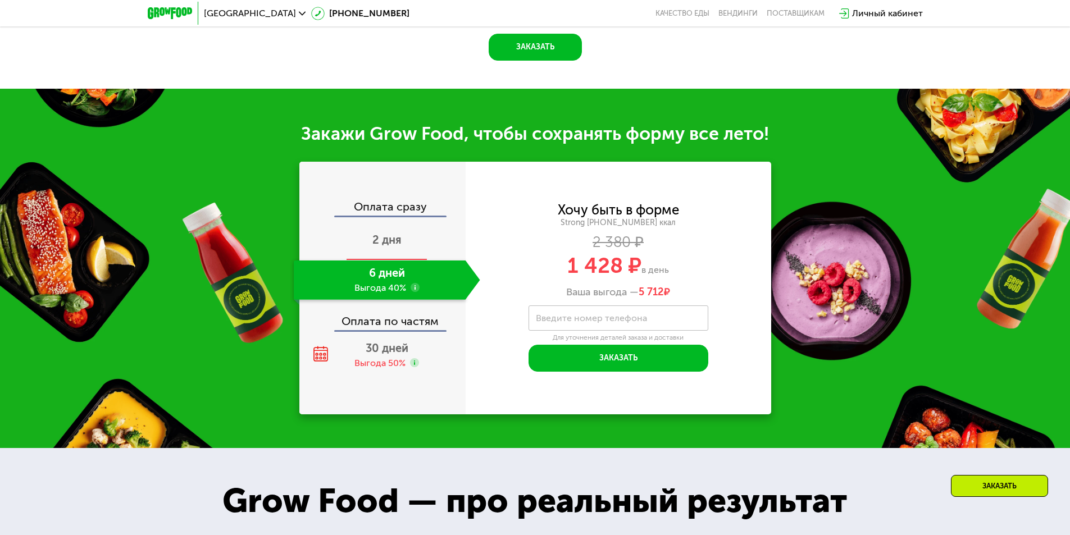
click at [408, 248] on div "2 дня" at bounding box center [387, 240] width 186 height 39
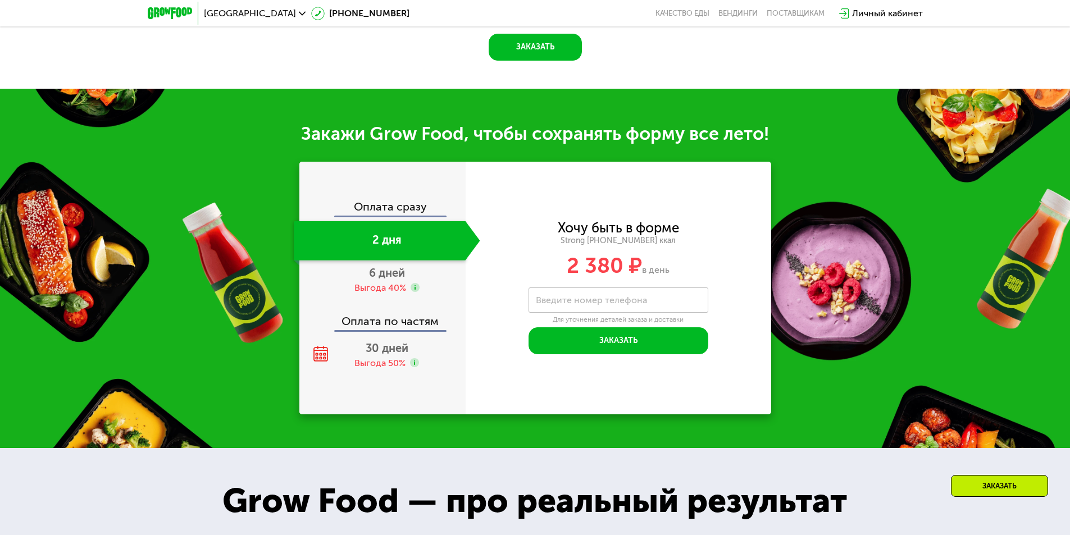
click at [399, 212] on div "Оплата сразу" at bounding box center [383, 208] width 165 height 15
click at [393, 361] on div "Выгода 50%" at bounding box center [379, 363] width 51 height 12
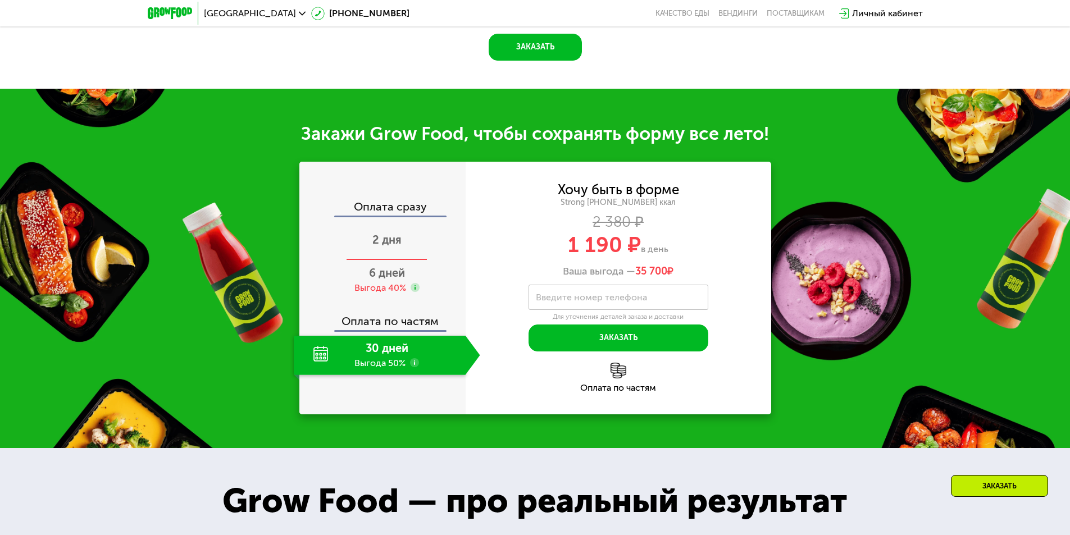
click at [386, 247] on span "2 дня" at bounding box center [386, 239] width 29 height 13
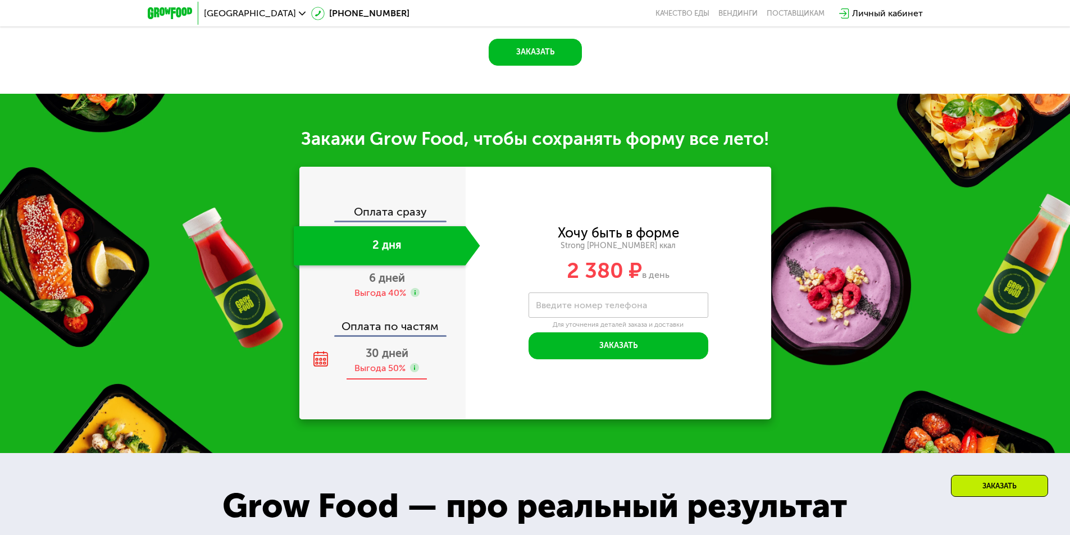
scroll to position [1287, 0]
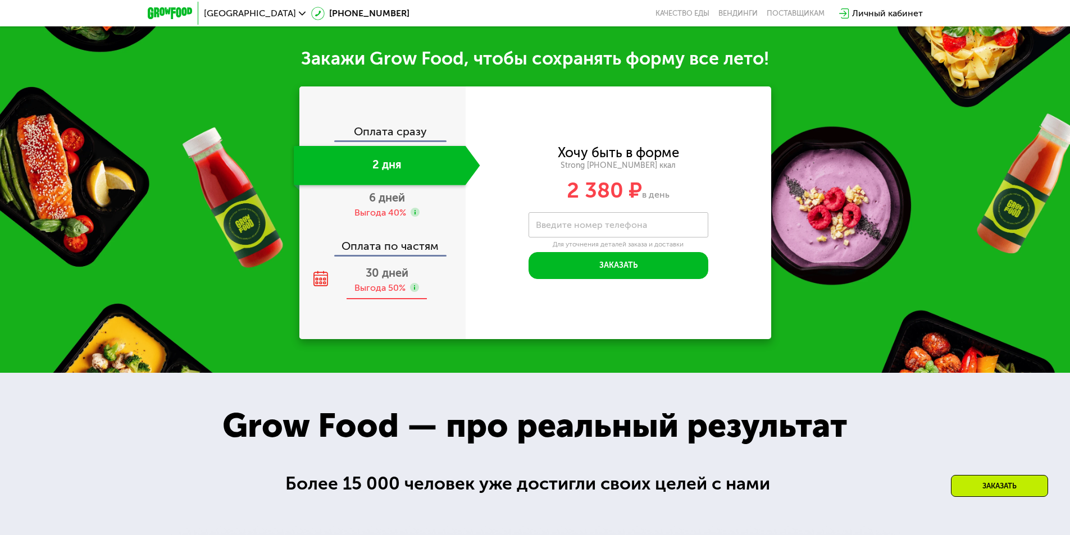
click at [371, 288] on div "Выгода 50%" at bounding box center [379, 288] width 51 height 12
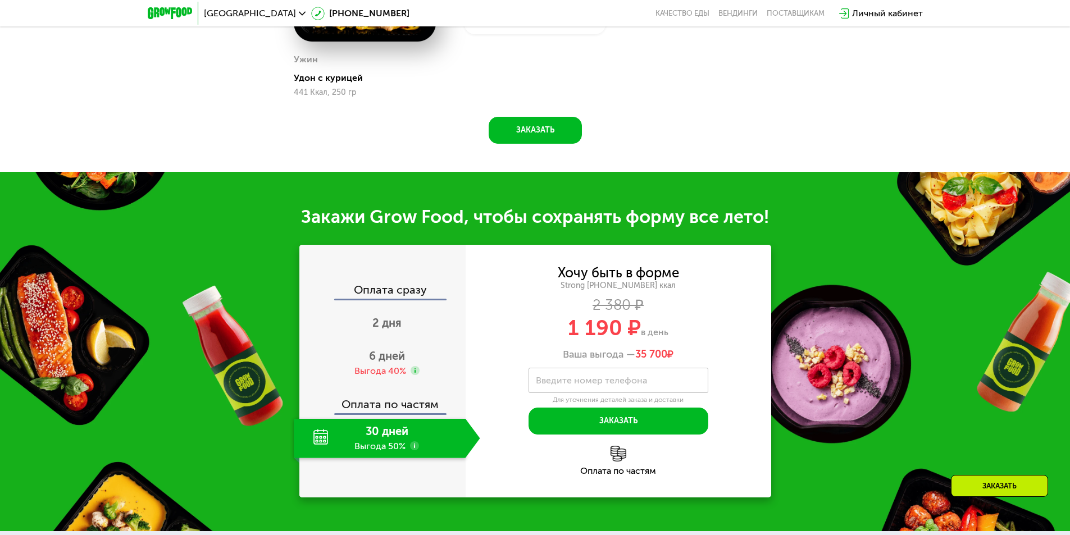
scroll to position [1212, 0]
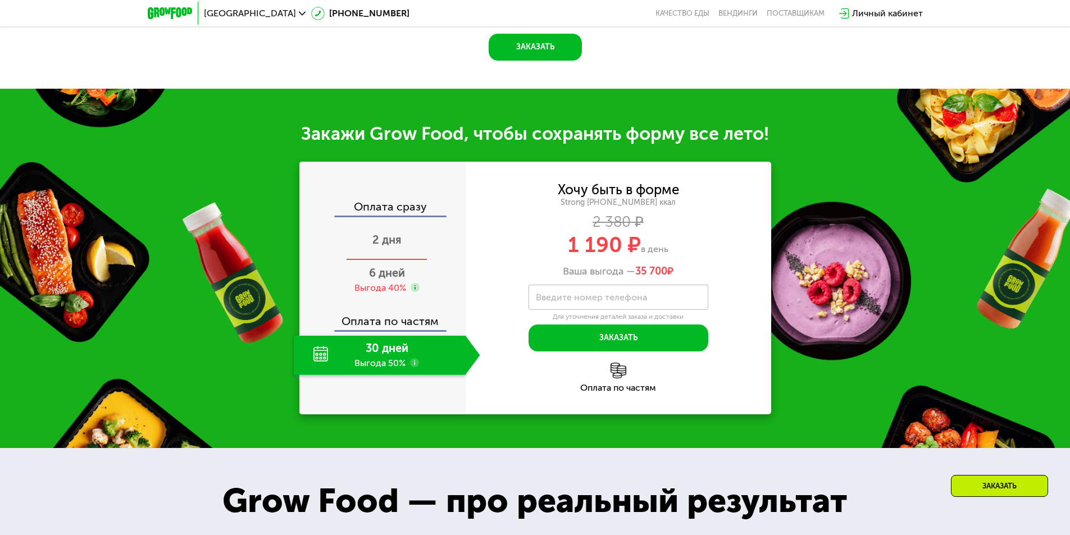
click at [403, 247] on div "2 дня" at bounding box center [387, 240] width 186 height 39
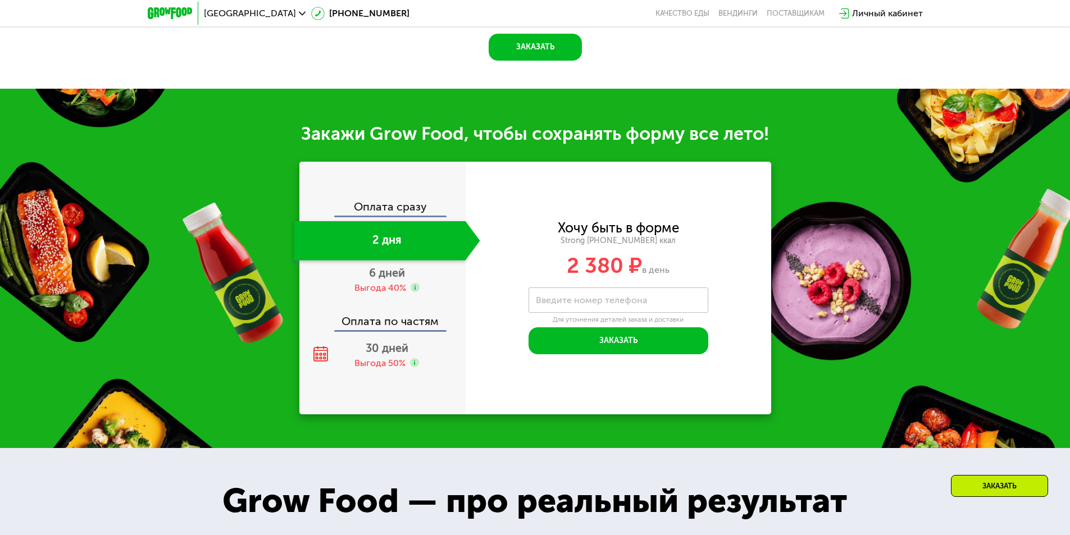
drag, startPoint x: 567, startPoint y: 267, endPoint x: 673, endPoint y: 277, distance: 106.6
click at [673, 276] on div "2 380 ₽ в день" at bounding box center [619, 265] width 306 height 21
click at [377, 279] on span "6 дней" at bounding box center [387, 272] width 36 height 13
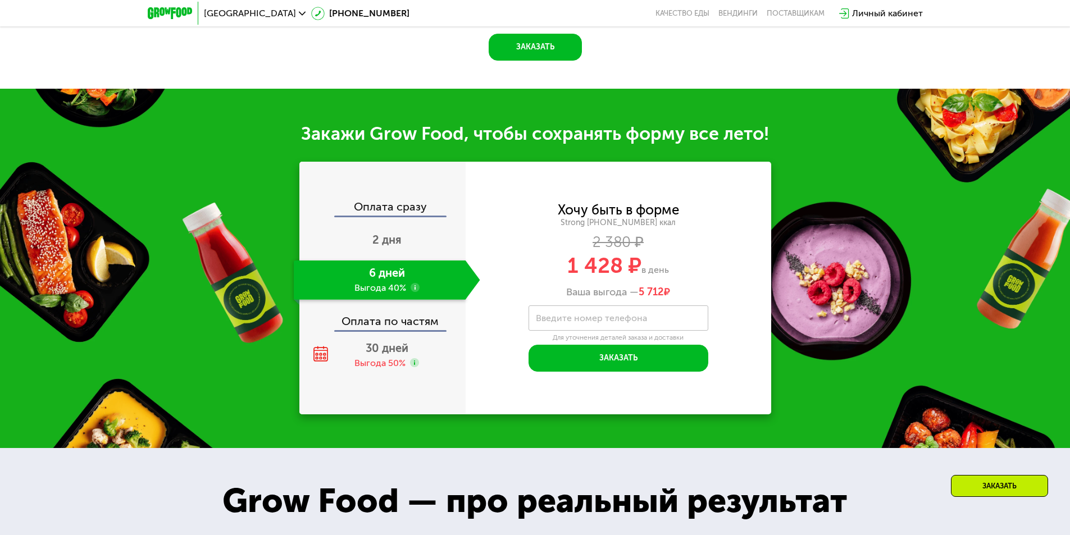
drag, startPoint x: 564, startPoint y: 269, endPoint x: 691, endPoint y: 280, distance: 127.4
click at [691, 280] on div "Хочу быть в форме Strong 1800 ~1800 ккал 2 380 ₽ 1 428 ₽ в день Ваша выгода — 5…" at bounding box center [619, 251] width 306 height 94
click at [730, 280] on div "Хочу быть в форме Strong 1800 ~1800 ккал 2 380 ₽ 1 428 ₽ в день Ваша выгода — 5…" at bounding box center [619, 251] width 306 height 94
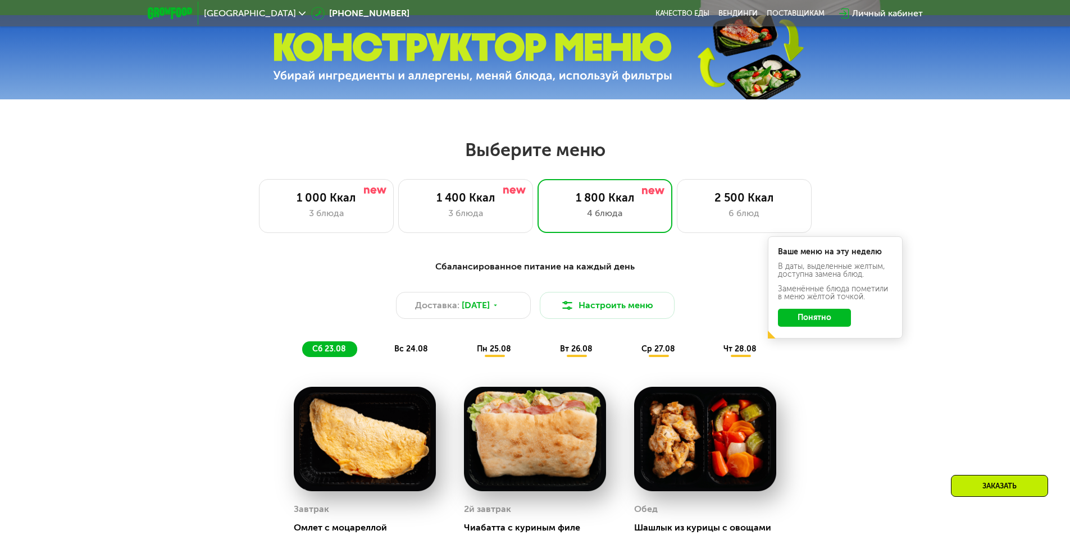
scroll to position [501, 0]
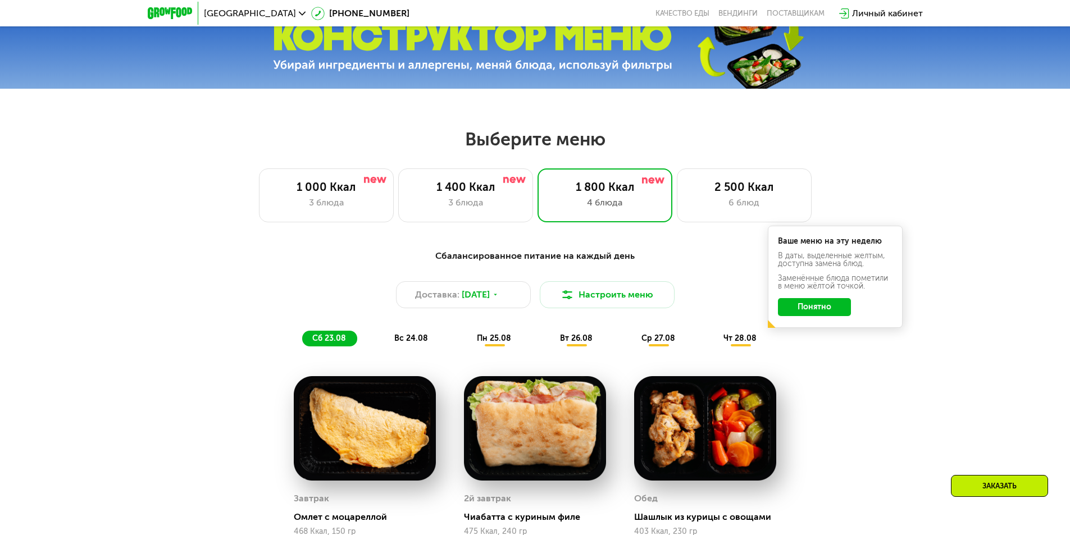
drag, startPoint x: 477, startPoint y: 176, endPoint x: 498, endPoint y: 236, distance: 64.3
click at [538, 176] on div "1 400 Ккал 3 блюда" at bounding box center [605, 196] width 135 height 54
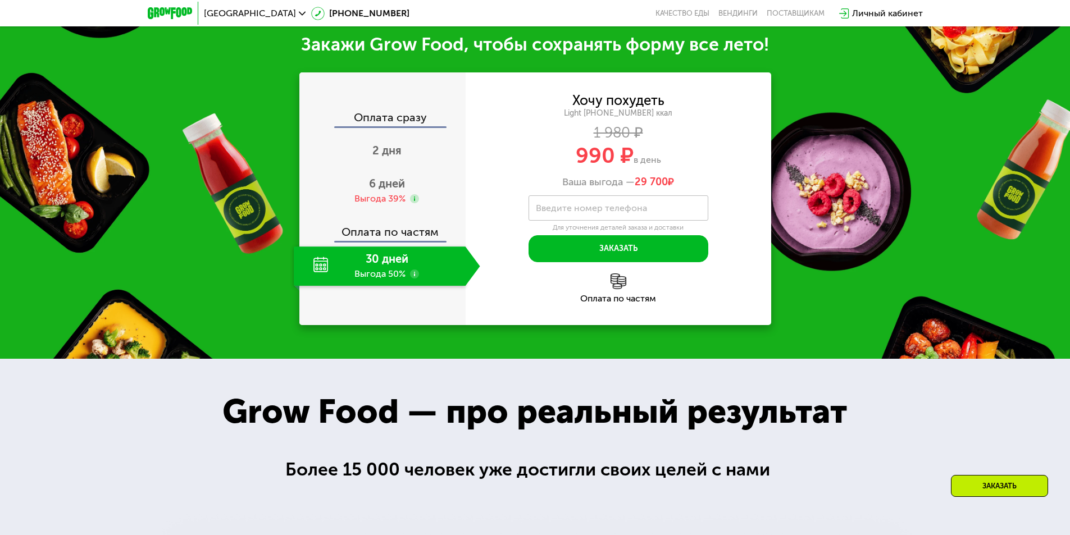
scroll to position [1175, 0]
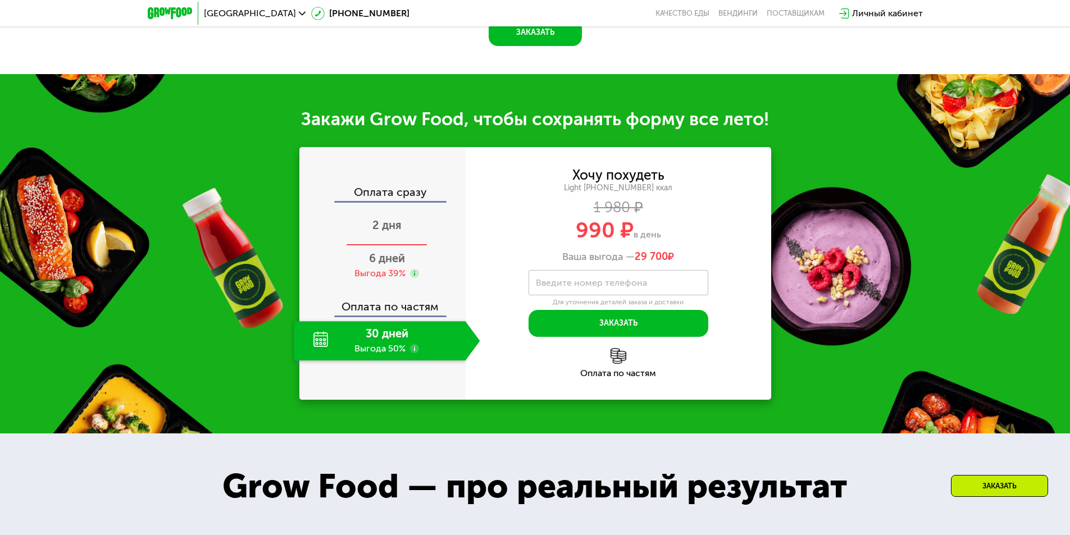
click at [392, 230] on div "2 дня" at bounding box center [387, 226] width 186 height 39
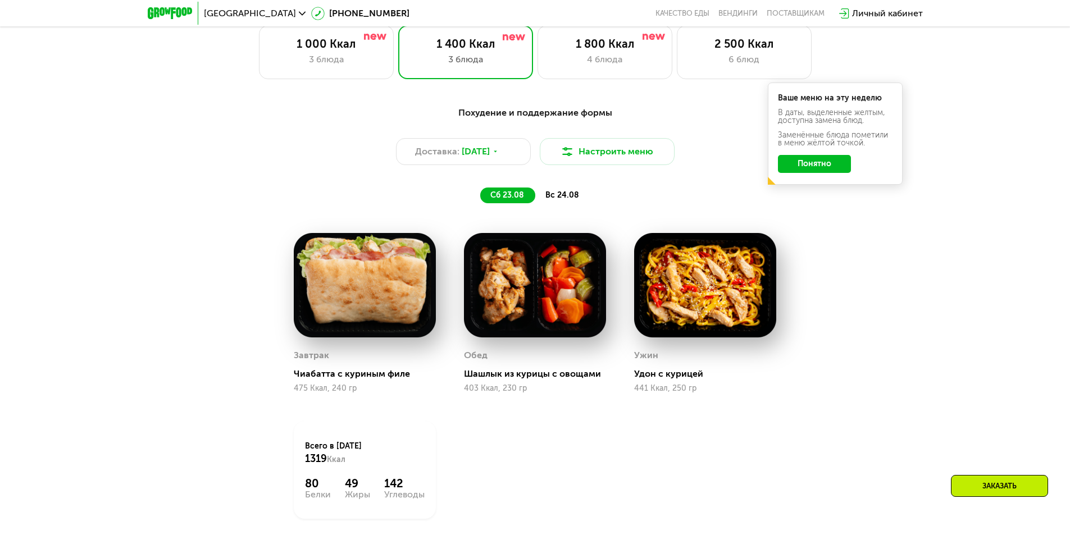
scroll to position [538, 0]
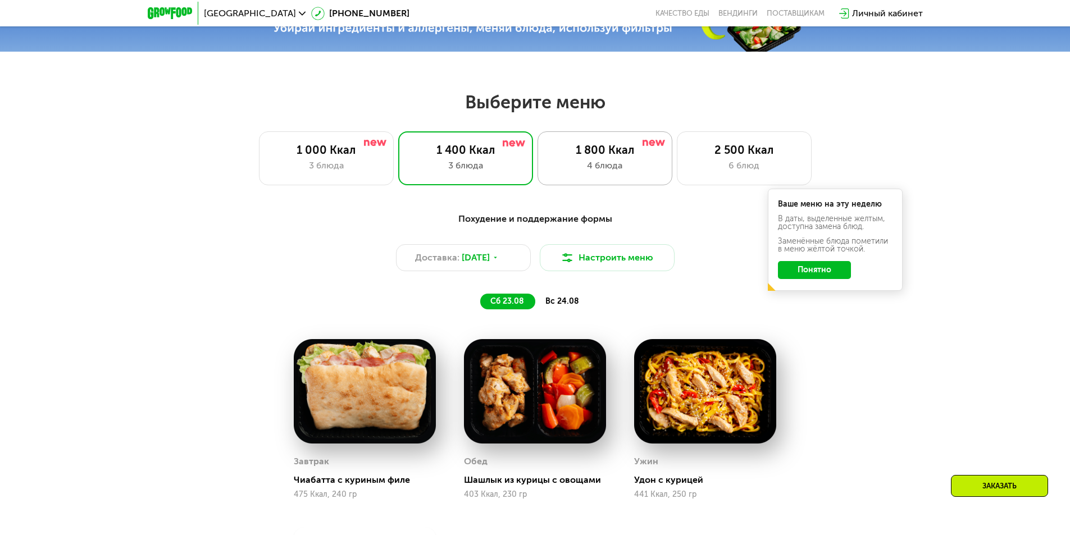
click at [630, 157] on div "1 800 Ккал" at bounding box center [604, 149] width 111 height 13
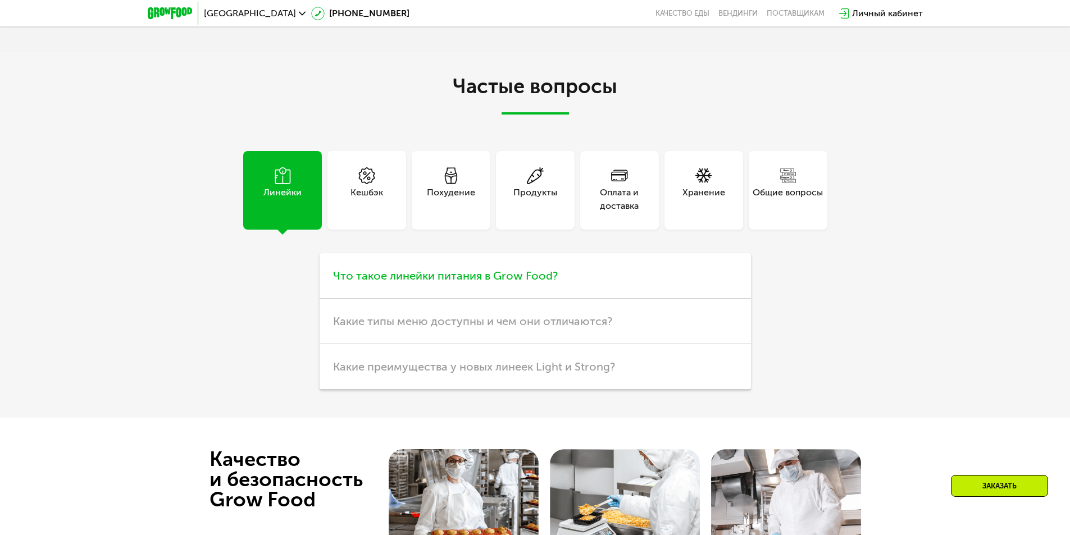
scroll to position [2973, 0]
click at [363, 205] on div "Кешбэк" at bounding box center [367, 198] width 33 height 27
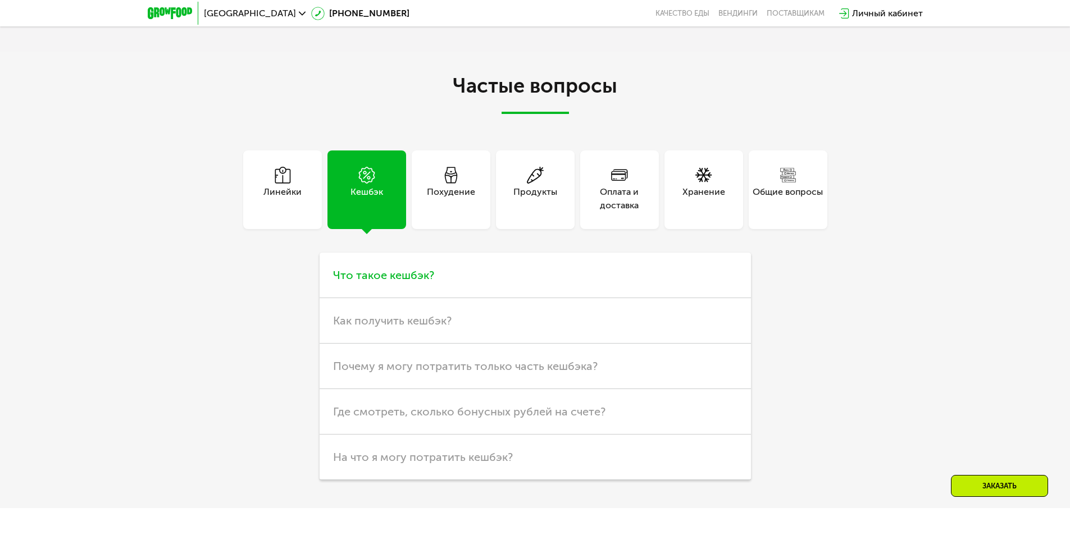
click at [407, 277] on span "Что такое кешбэк?" at bounding box center [383, 275] width 101 height 13
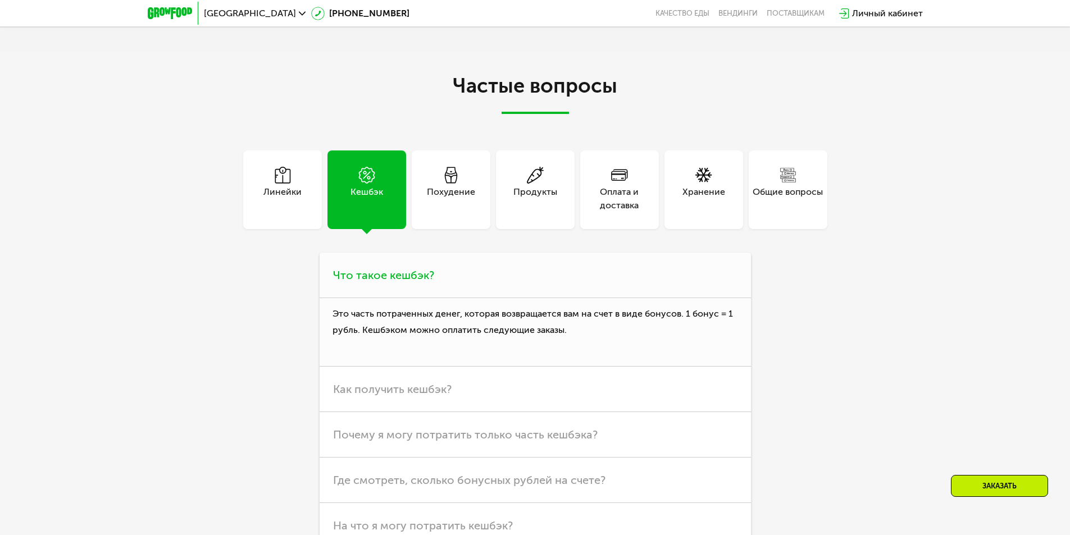
click at [405, 277] on span "Что такое кешбэк?" at bounding box center [383, 275] width 101 height 13
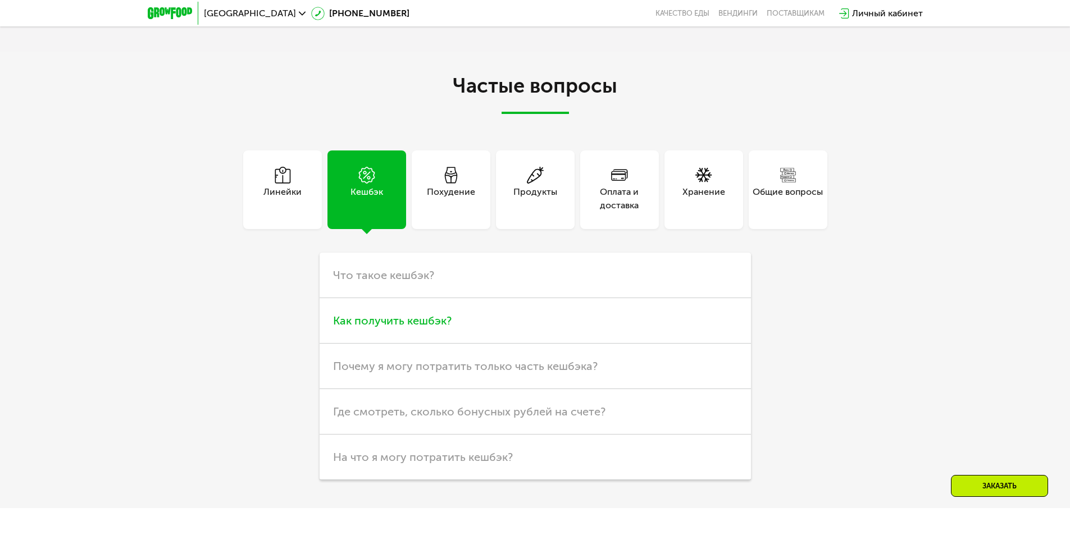
click at [379, 333] on h3 "Как получить кешбэк?" at bounding box center [535, 320] width 431 height 45
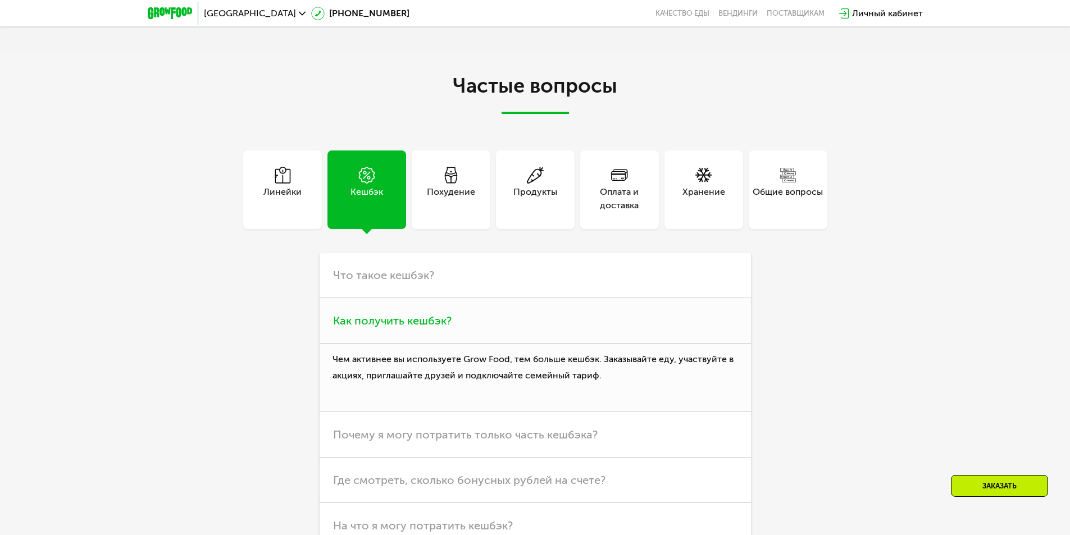
click at [377, 331] on h3 "Как получить кешбэк?" at bounding box center [535, 320] width 431 height 45
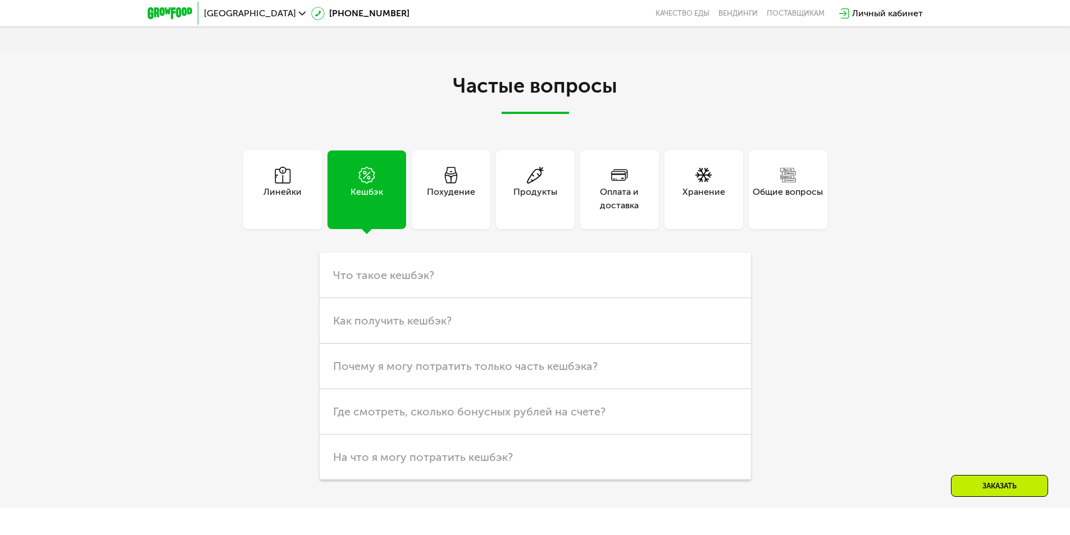
click at [478, 196] on div "Похудение" at bounding box center [451, 190] width 79 height 79
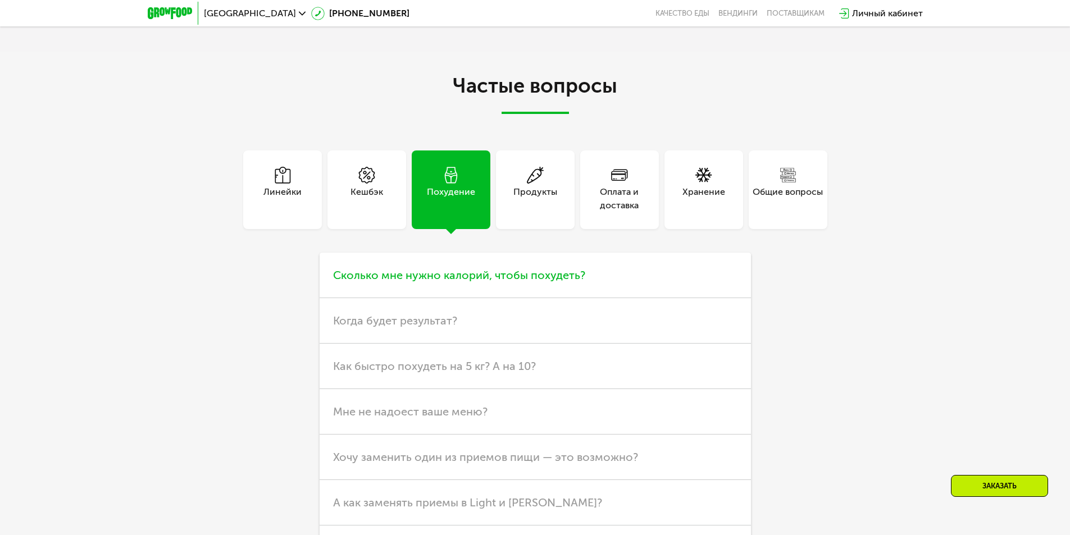
click at [461, 288] on h3 "Сколько мне нужно калорий, чтобы похудеть?" at bounding box center [535, 275] width 431 height 45
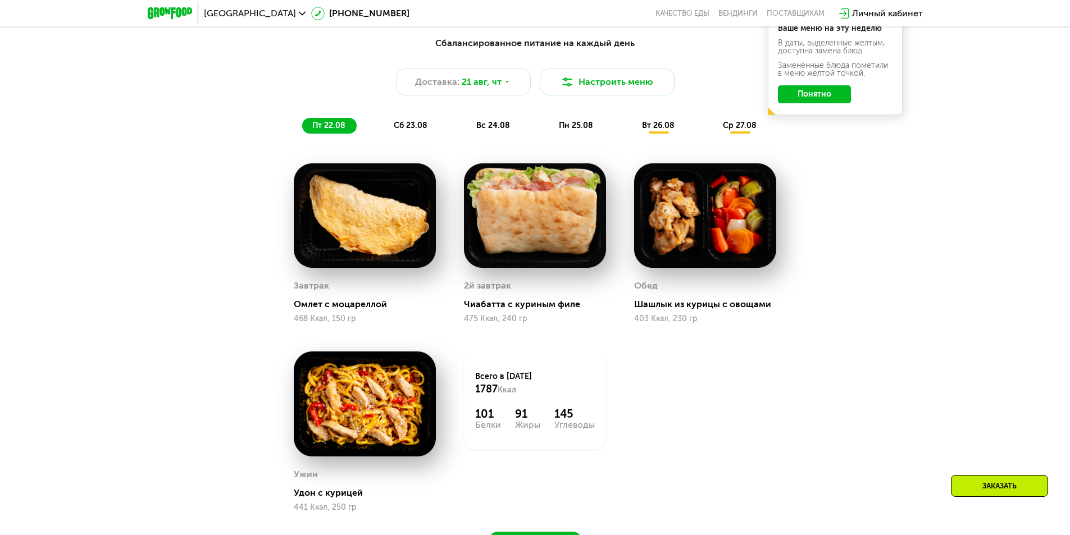
scroll to position [726, 0]
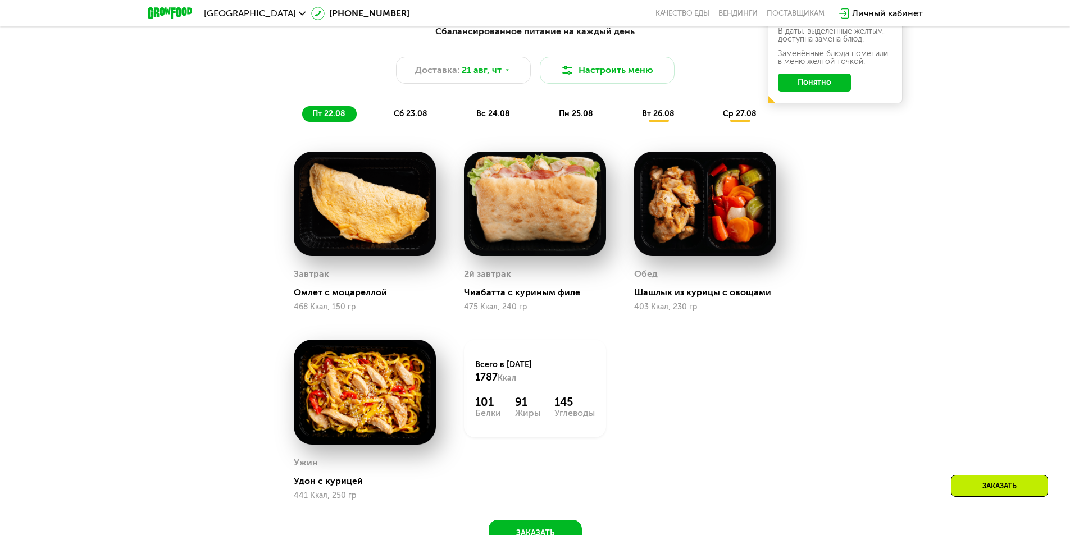
click at [416, 117] on span "сб 23.08" at bounding box center [411, 114] width 34 height 10
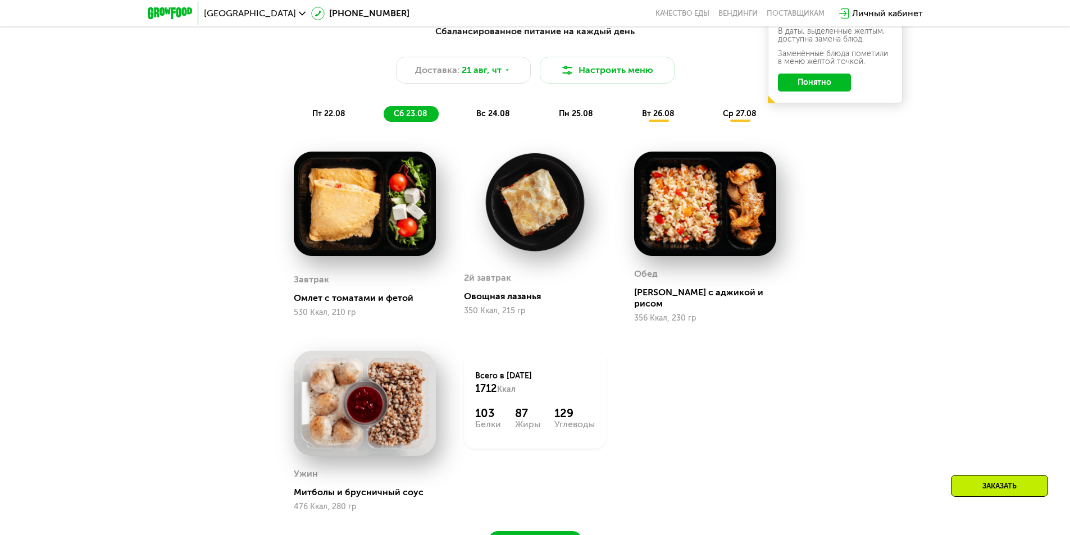
click at [494, 119] on span "вс 24.08" at bounding box center [493, 114] width 34 height 10
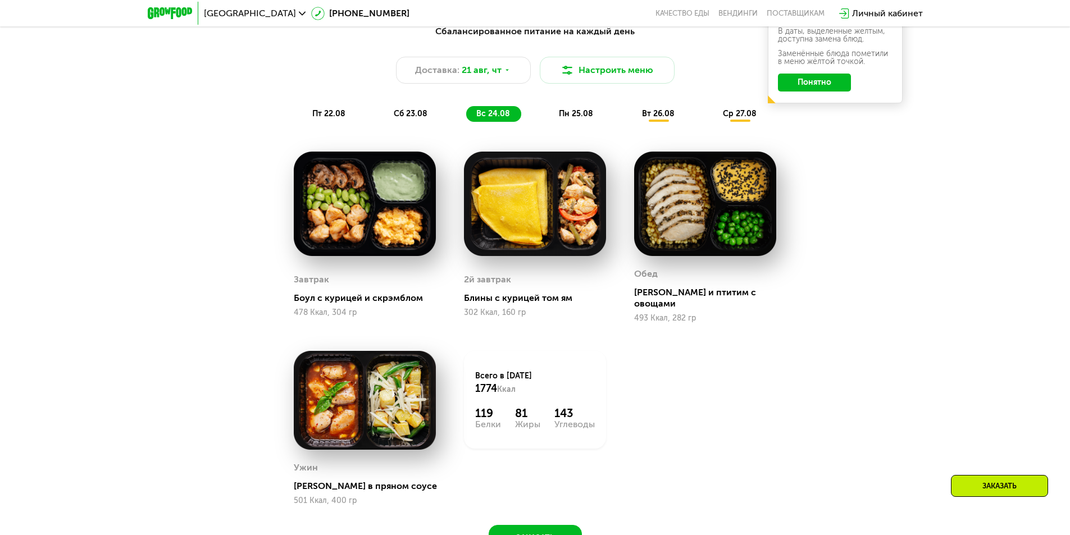
click at [577, 119] on span "пн 25.08" at bounding box center [576, 114] width 34 height 10
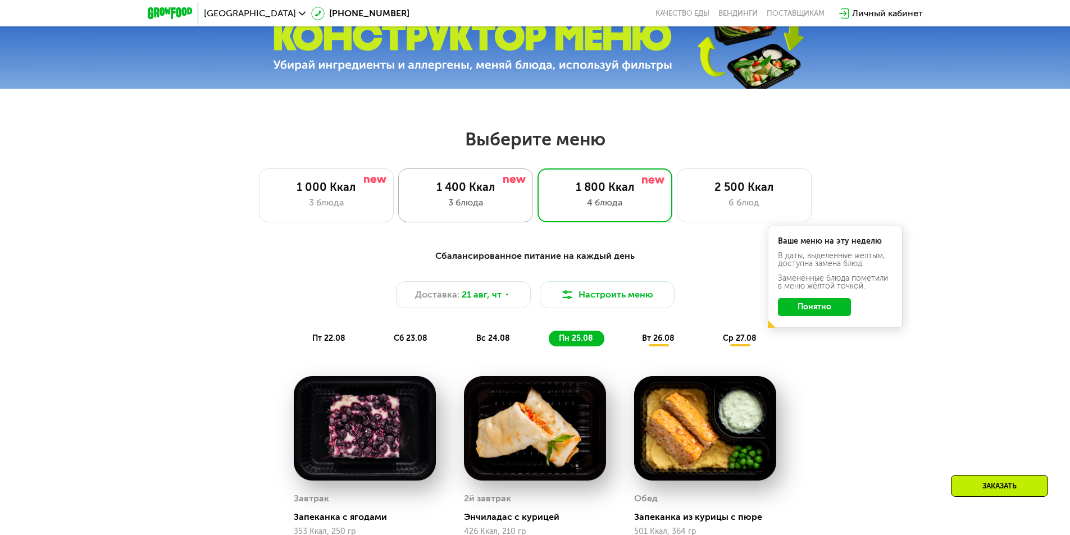
click at [489, 204] on div "3 блюда" at bounding box center [465, 202] width 111 height 13
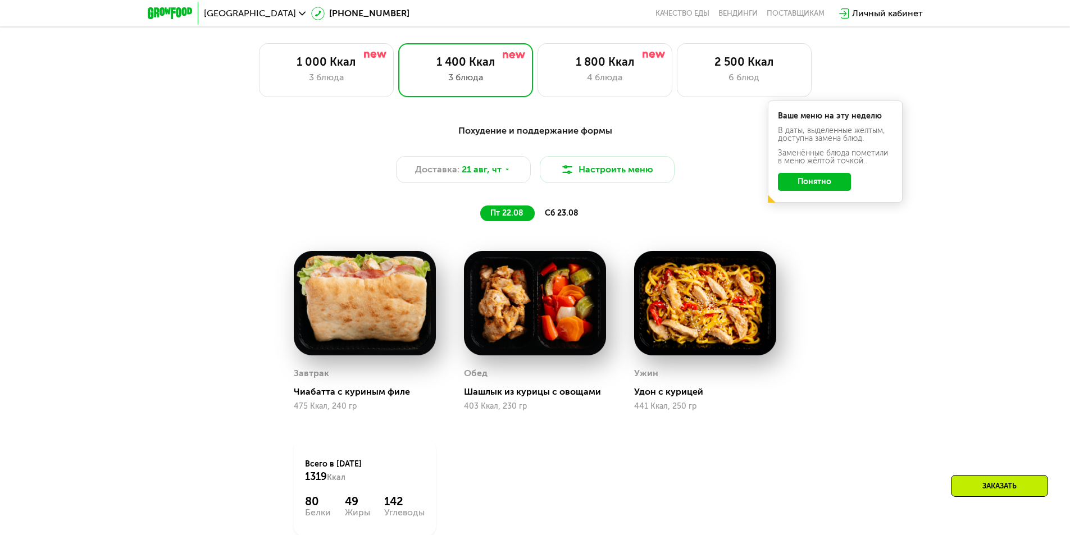
scroll to position [576, 0]
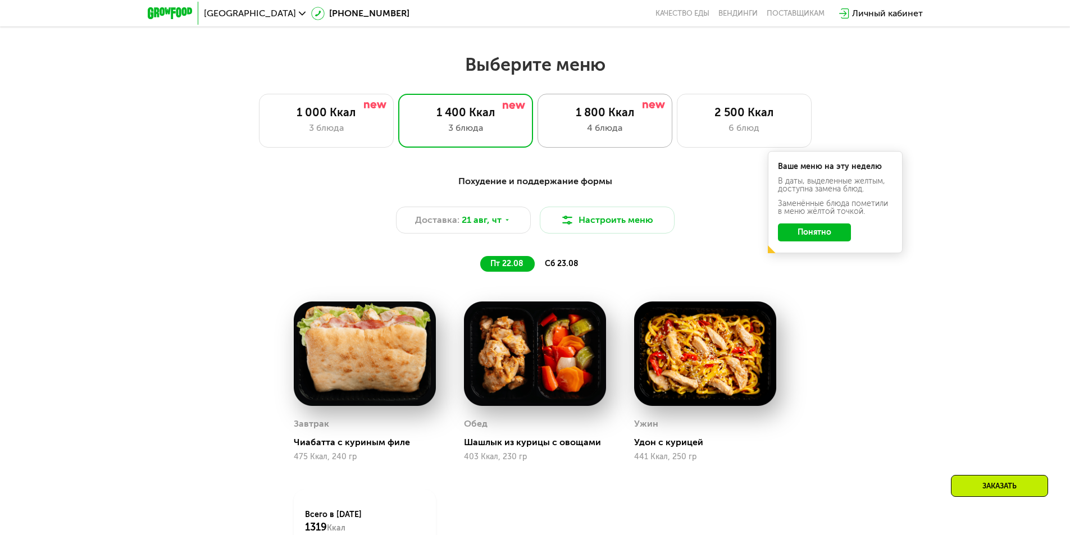
click at [633, 130] on div "4 блюда" at bounding box center [604, 127] width 111 height 13
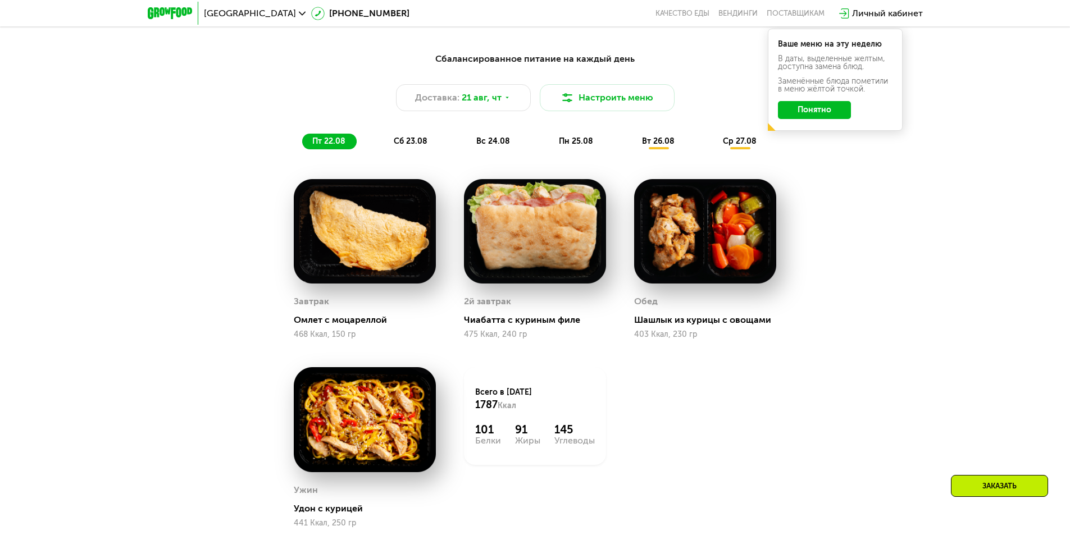
scroll to position [688, 0]
